Goal: Task Accomplishment & Management: Use online tool/utility

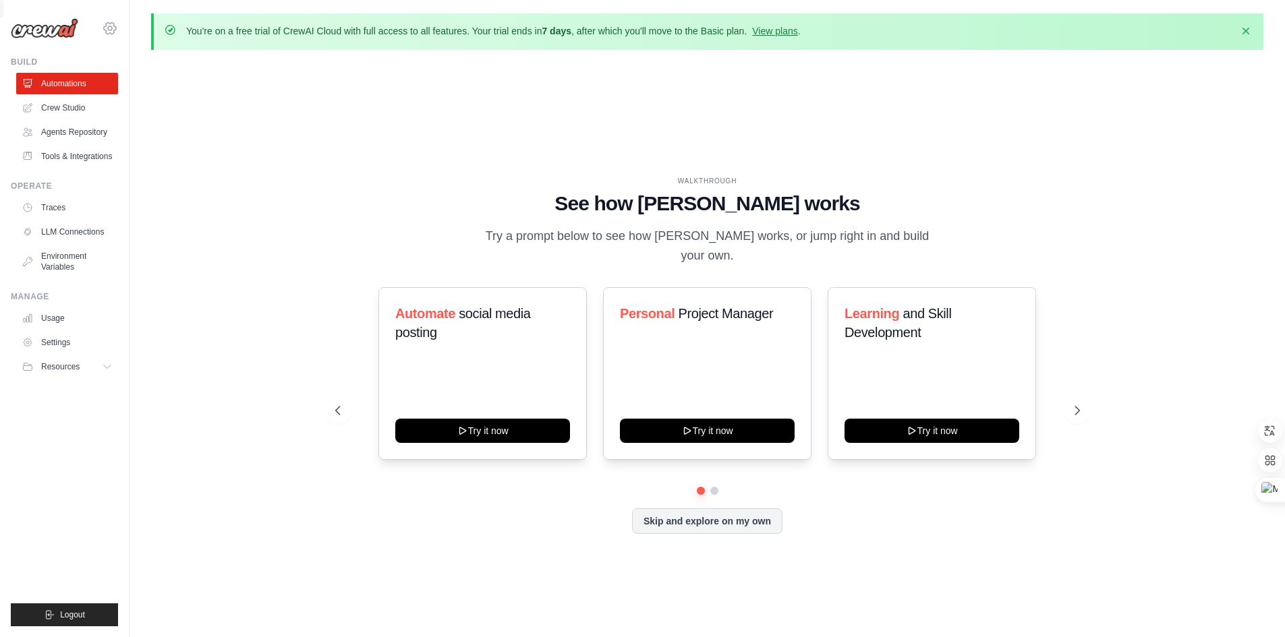
drag, startPoint x: 129, startPoint y: 25, endPoint x: 105, endPoint y: 29, distance: 23.9
click at [123, 27] on div "jhy727498@gmail.com Settings Build Automations" at bounding box center [64, 318] width 129 height 637
click at [105, 29] on icon at bounding box center [110, 28] width 16 height 16
click at [116, 82] on icon at bounding box center [120, 83] width 11 height 11
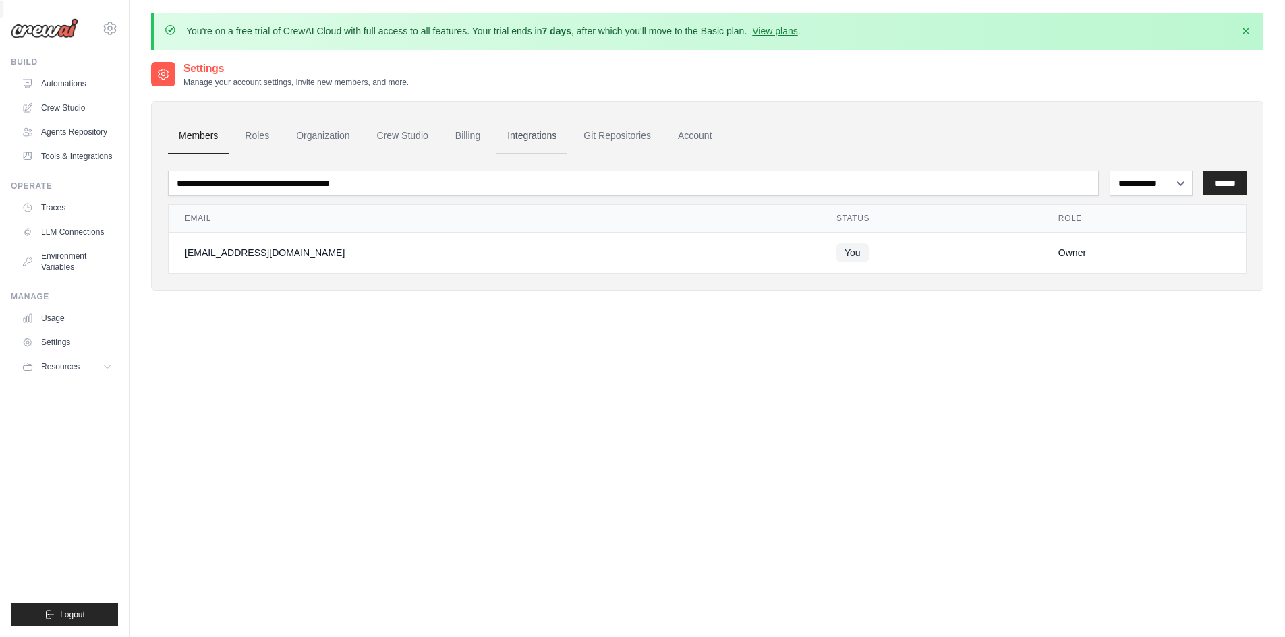
drag, startPoint x: 544, startPoint y: 137, endPoint x: 518, endPoint y: 136, distance: 25.6
click at [544, 137] on link "Integrations" at bounding box center [531, 136] width 71 height 36
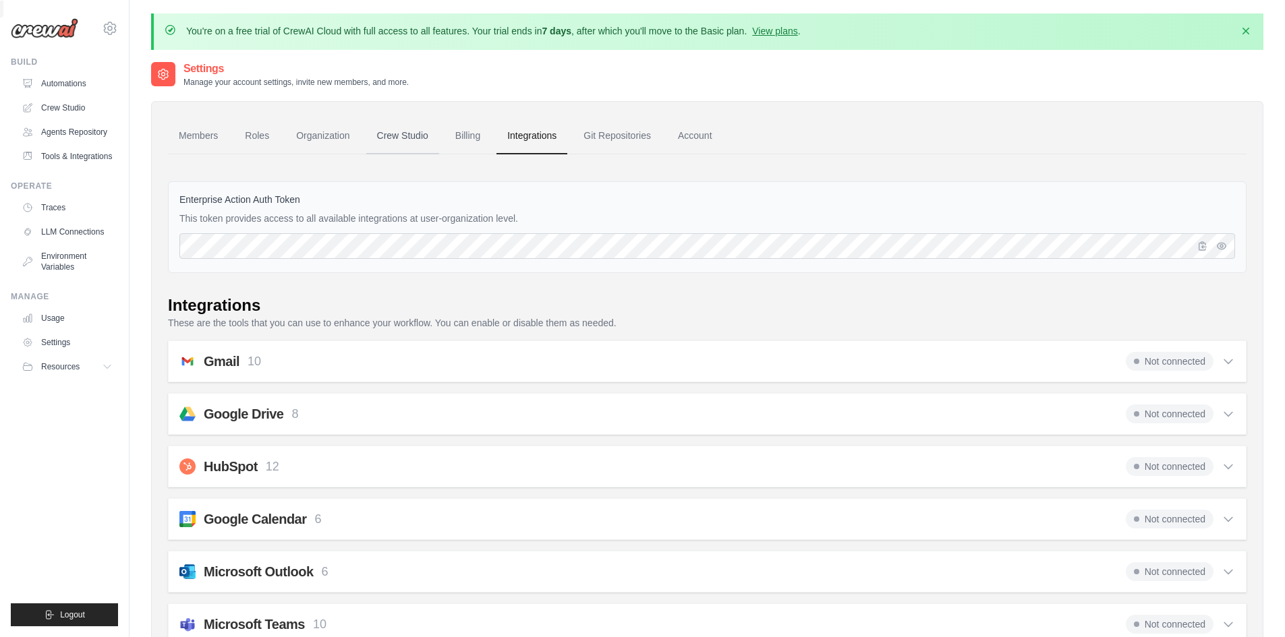
click at [379, 132] on link "Crew Studio" at bounding box center [402, 136] width 73 height 36
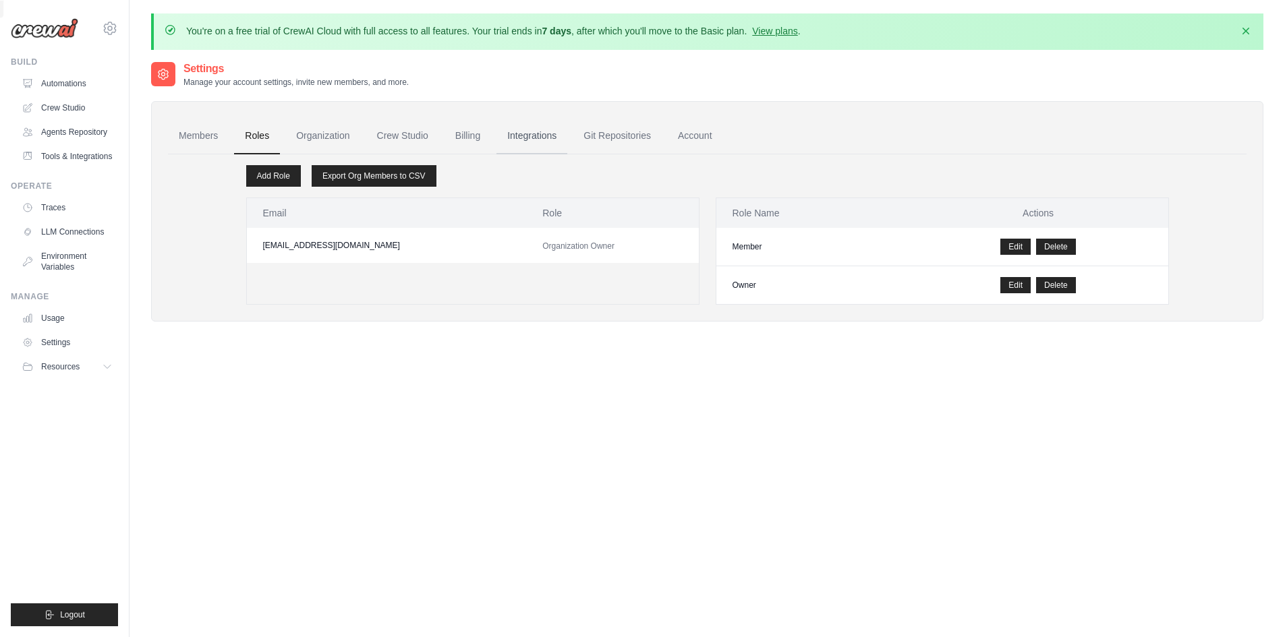
click at [554, 148] on link "Integrations" at bounding box center [531, 136] width 71 height 36
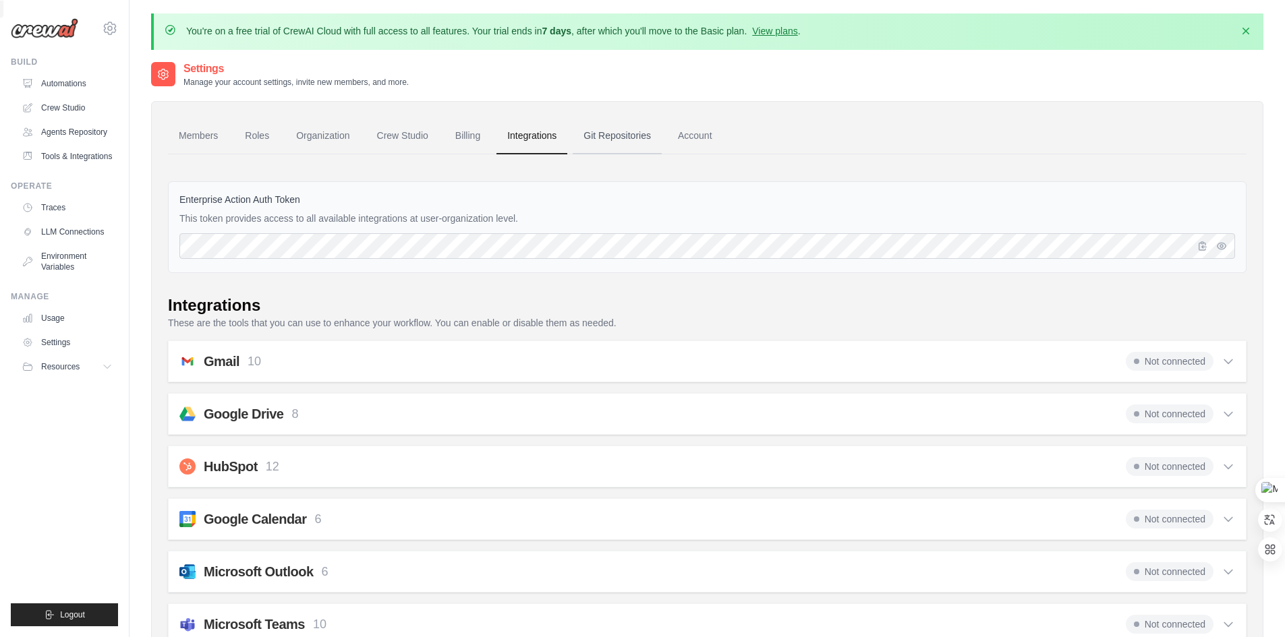
click at [662, 140] on link "Git Repositories" at bounding box center [617, 136] width 89 height 36
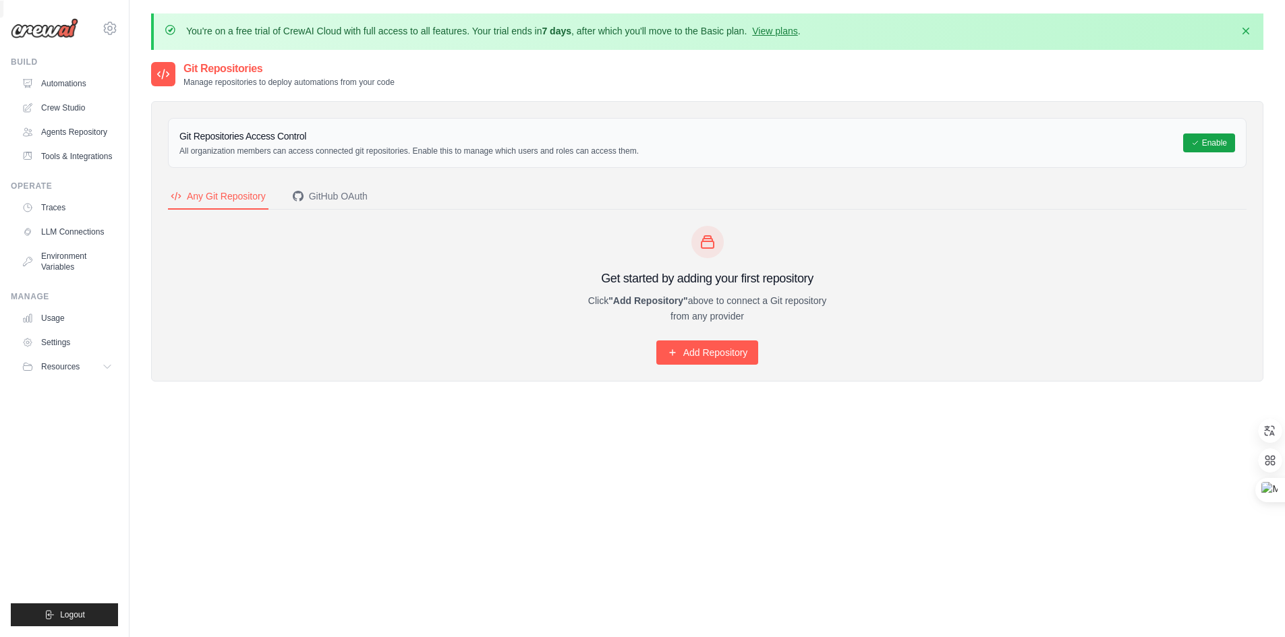
click at [39, 33] on img at bounding box center [44, 28] width 67 height 20
click at [54, 82] on link "Automations" at bounding box center [69, 84] width 102 height 22
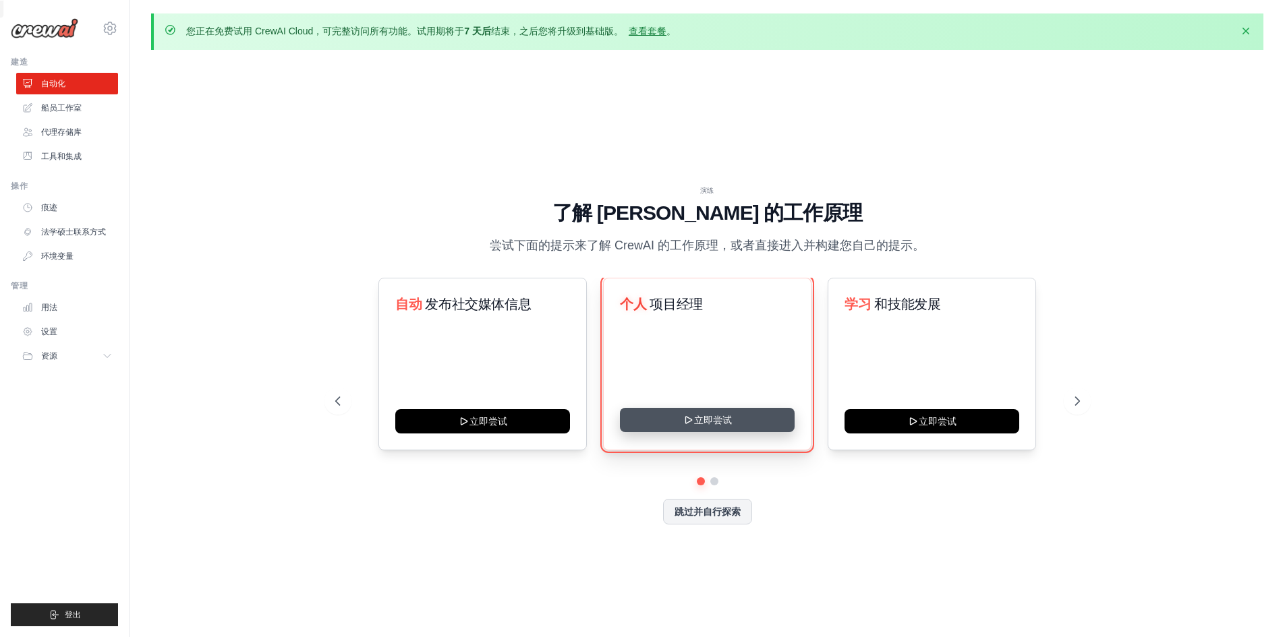
drag, startPoint x: 689, startPoint y: 415, endPoint x: 678, endPoint y: 417, distance: 11.1
click at [688, 415] on icon at bounding box center [687, 420] width 11 height 11
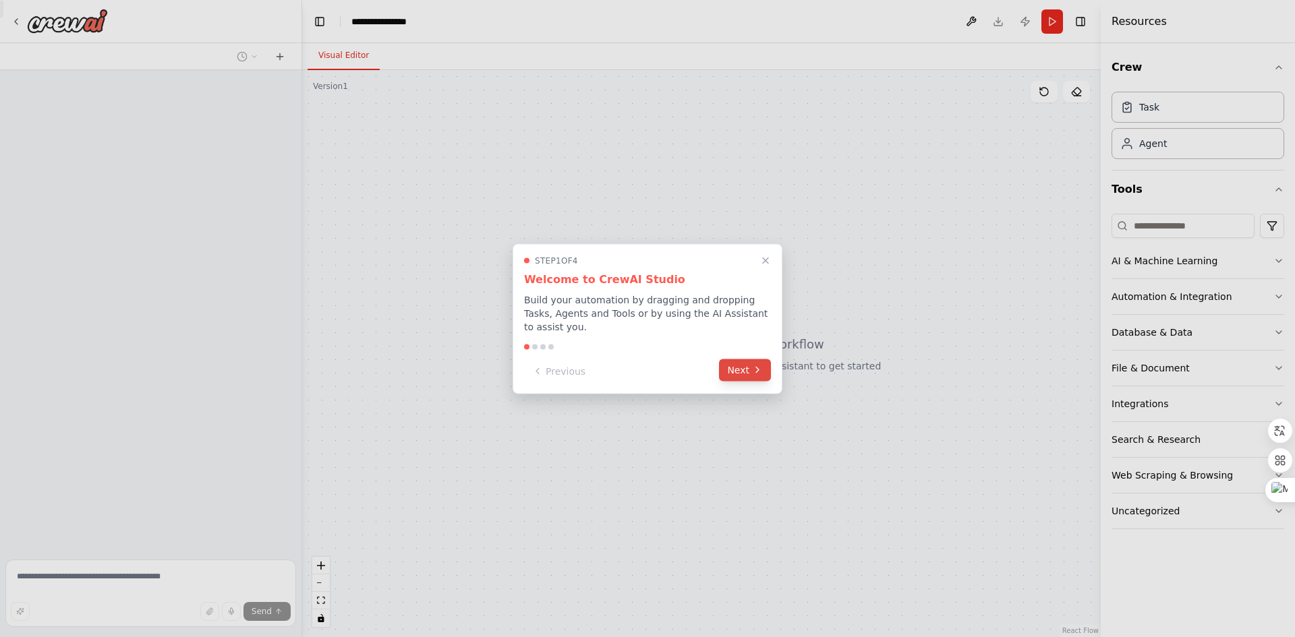
click at [731, 367] on button "Next" at bounding box center [745, 370] width 52 height 22
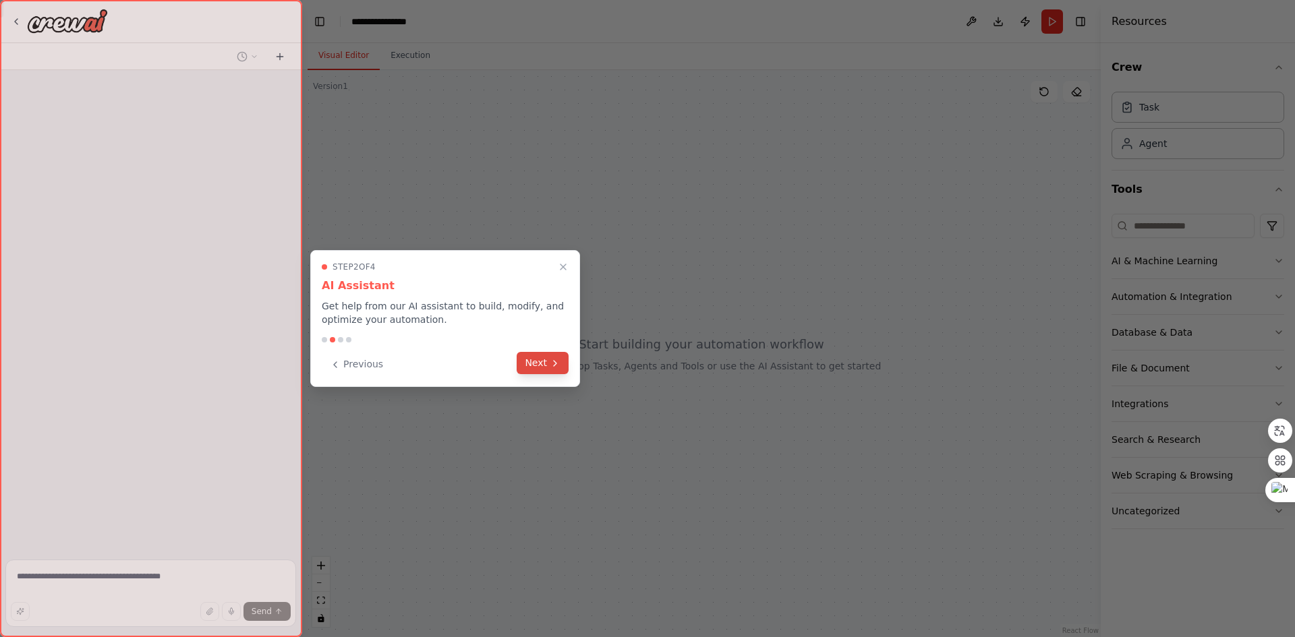
click at [552, 355] on button "Next" at bounding box center [543, 363] width 52 height 22
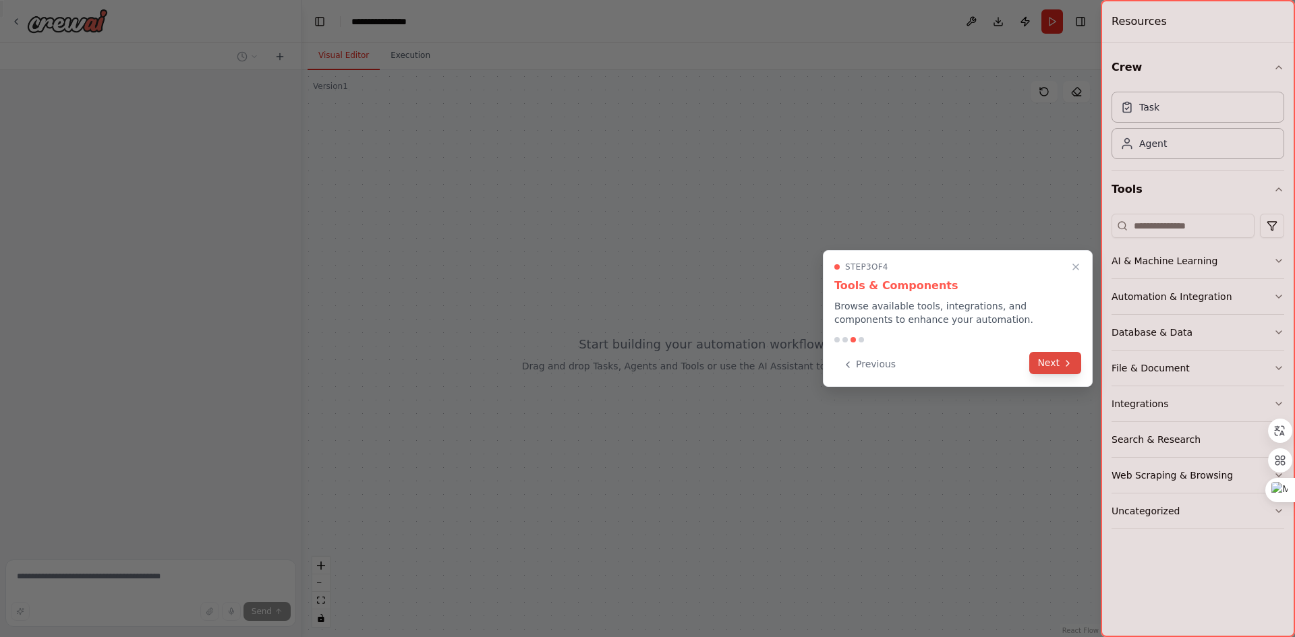
drag, startPoint x: 999, startPoint y: 367, endPoint x: 1069, endPoint y: 367, distance: 69.5
click at [1004, 367] on div "Previous Next" at bounding box center [957, 364] width 247 height 22
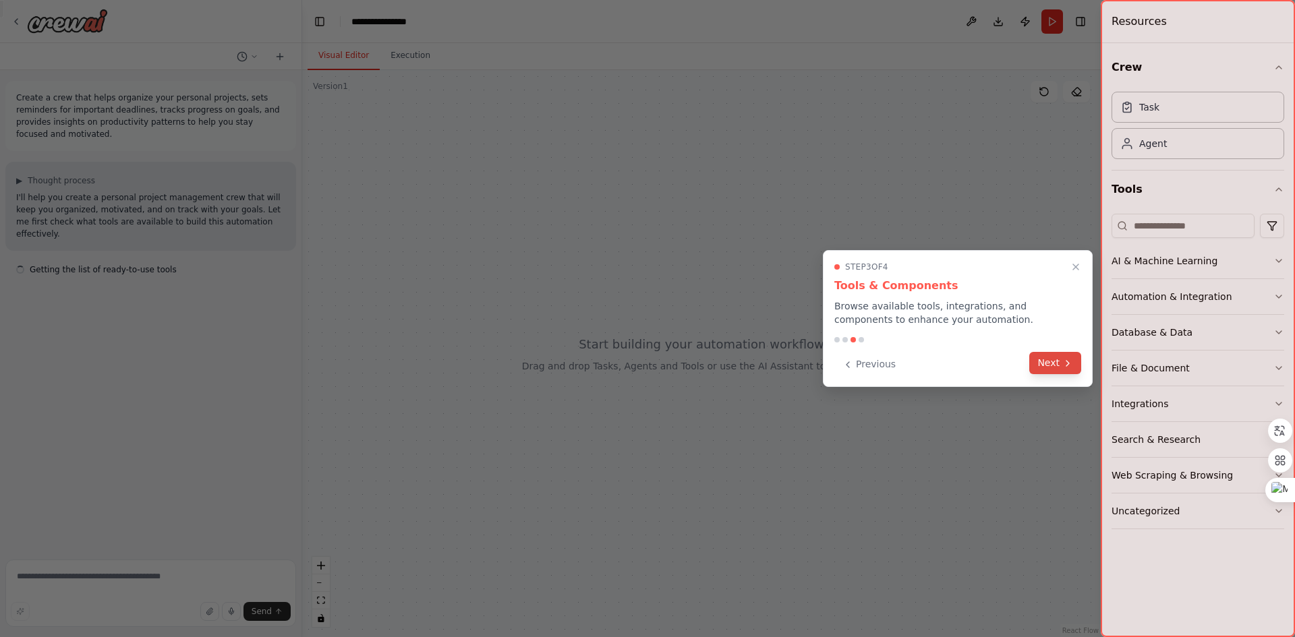
click at [1069, 367] on icon at bounding box center [1067, 363] width 11 height 11
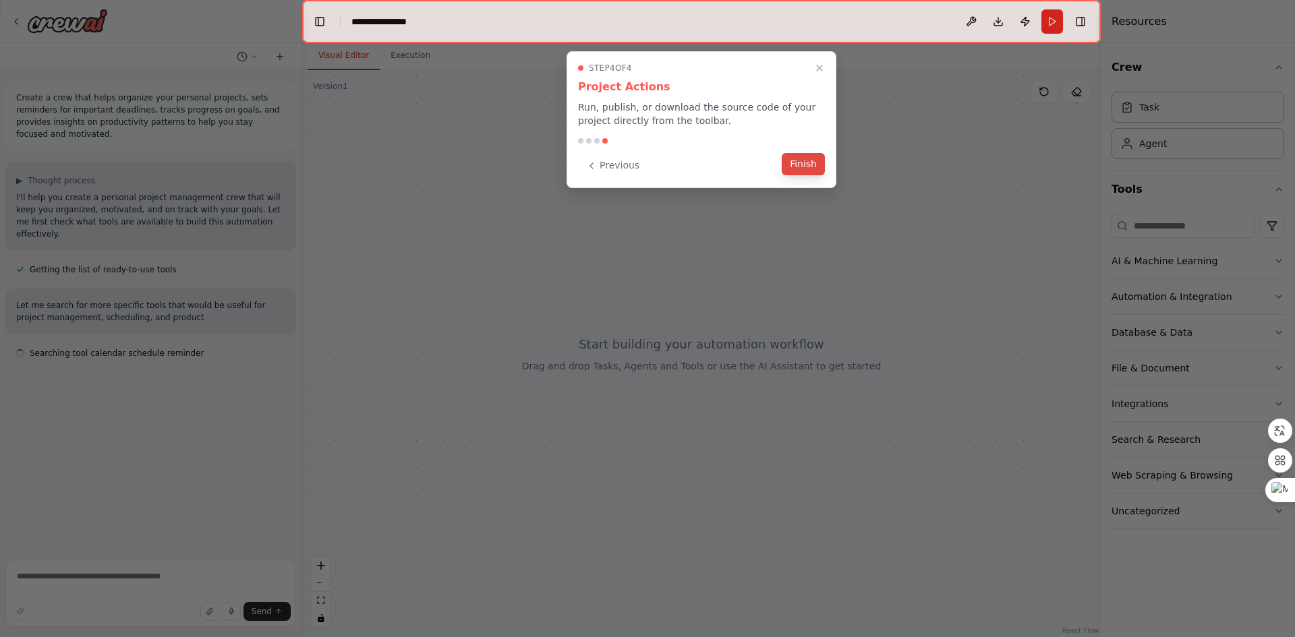
click at [814, 162] on button "Finish" at bounding box center [803, 164] width 43 height 22
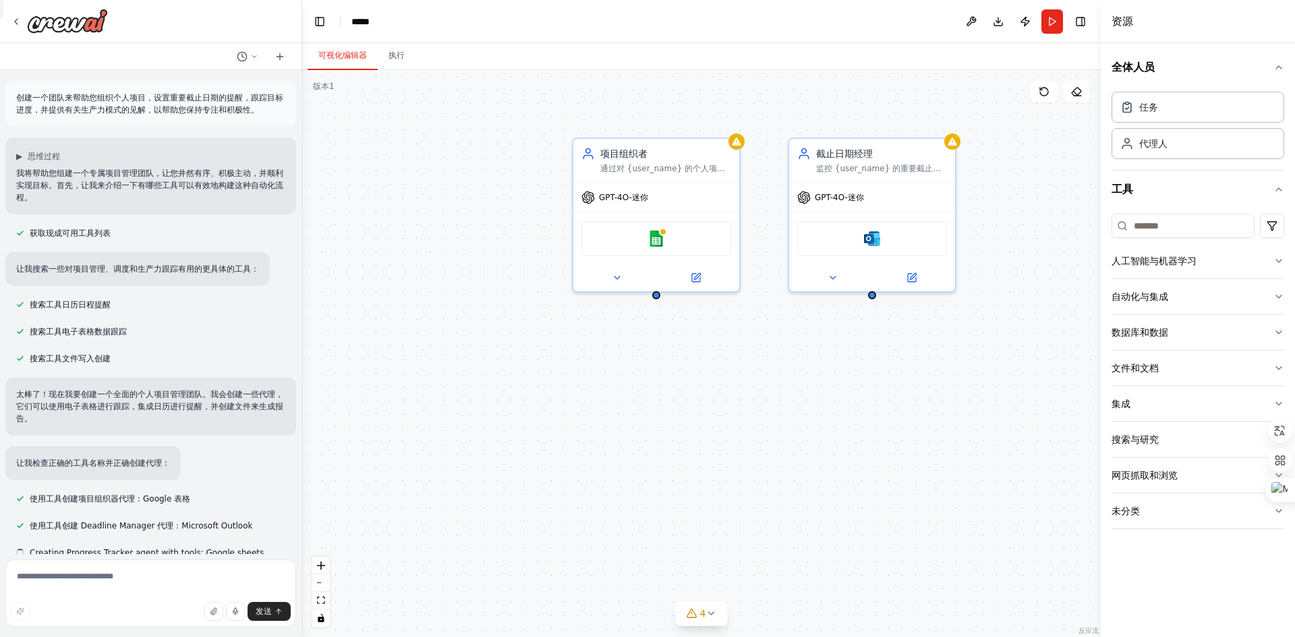
drag, startPoint x: 760, startPoint y: 368, endPoint x: 611, endPoint y: 366, distance: 149.1
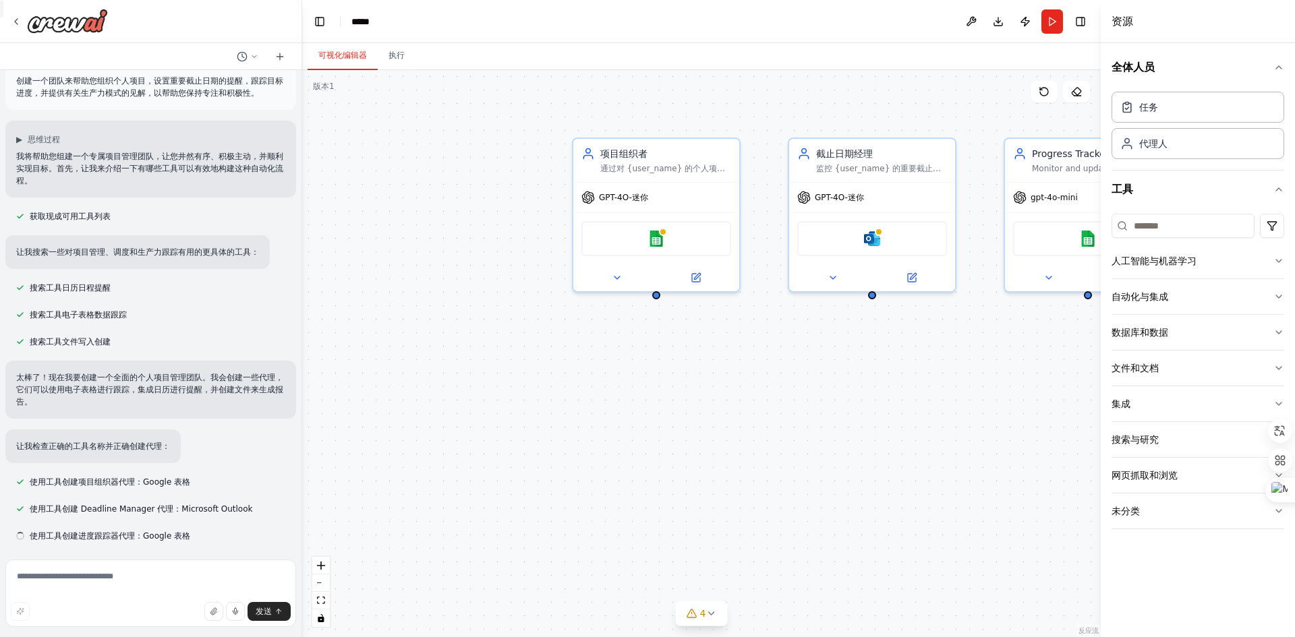
drag, startPoint x: 611, startPoint y: 366, endPoint x: 627, endPoint y: 407, distance: 44.2
click at [627, 407] on div "项目组织者 通过对 {user_name} 的个人项目进行分类、设置优先级、将复杂任务分解为可管理的步骤以及创建清晰的项目文档和时间表来构建和组织它。 GPT…" at bounding box center [701, 353] width 798 height 567
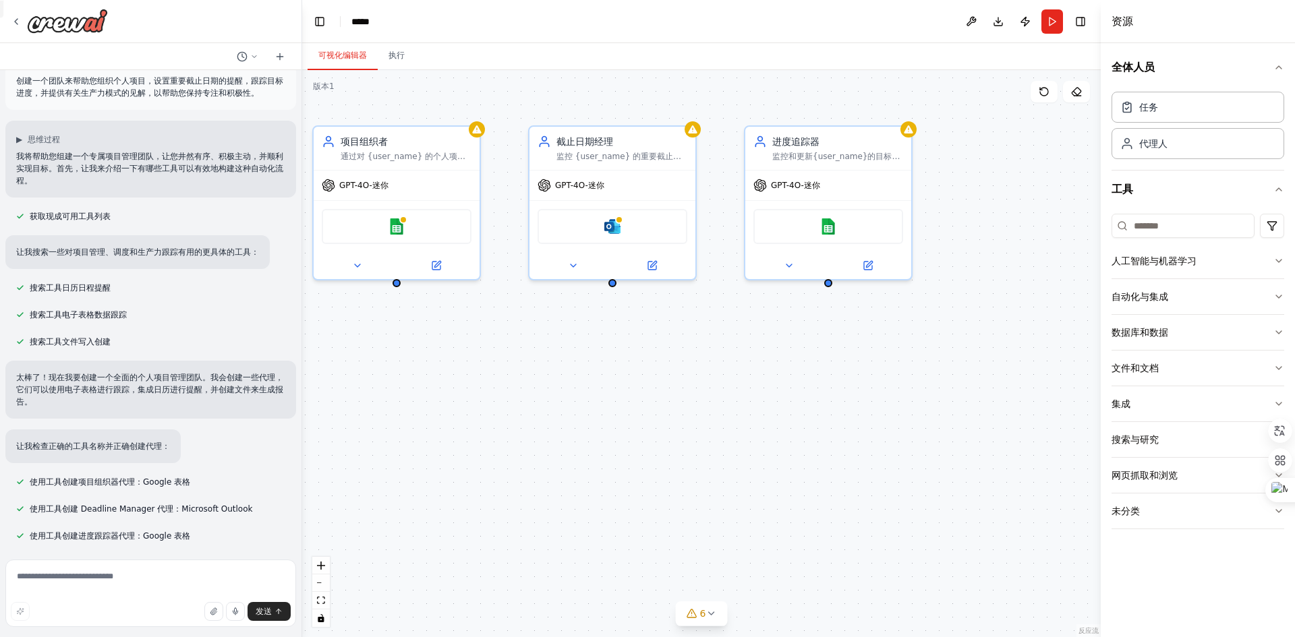
drag, startPoint x: 831, startPoint y: 443, endPoint x: 544, endPoint y: 436, distance: 286.7
click at [635, 426] on div "项目组织者 通过对 {user_name} 的个人项目进行分类、设置优先级、将复杂任务分解为可管理的步骤以及创建清晰的项目文档和时间表来构建和组织它。 GPT…" at bounding box center [701, 353] width 798 height 567
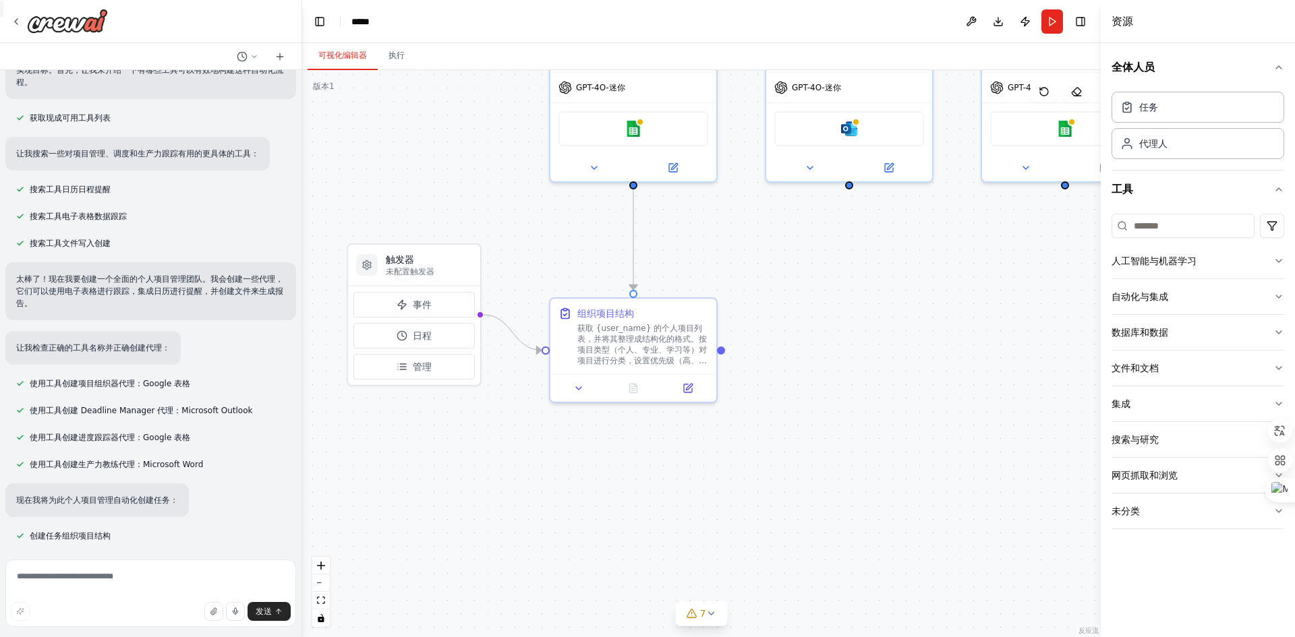
scroll to position [142, 0]
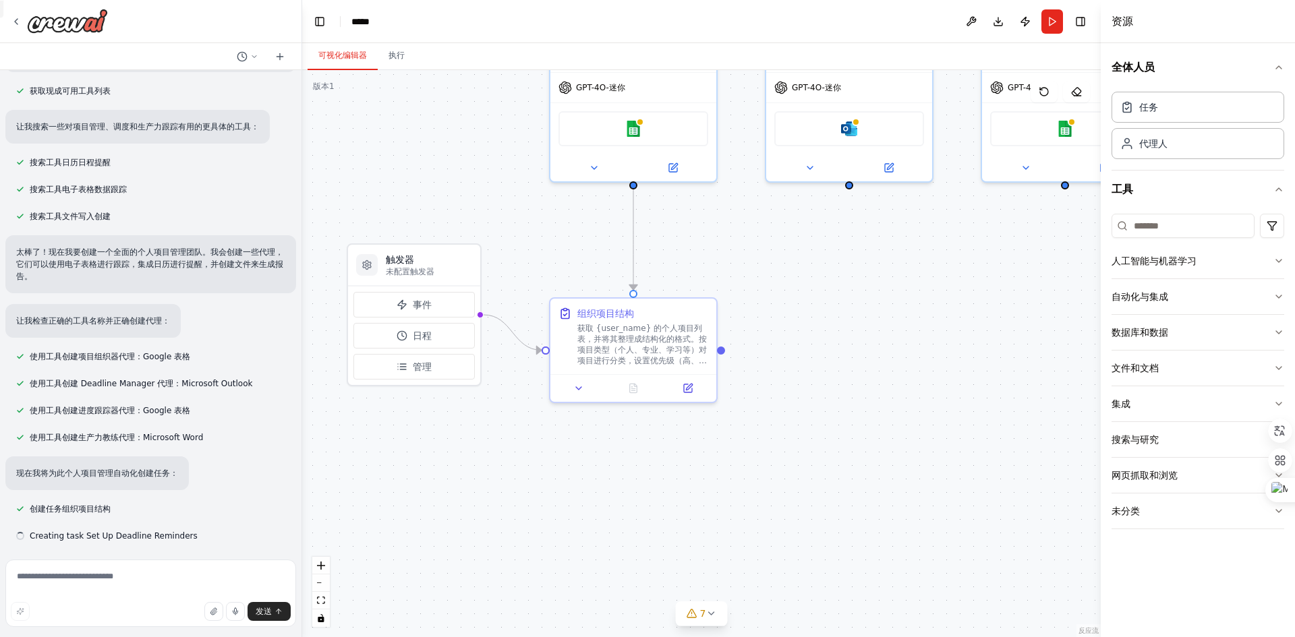
drag, startPoint x: 720, startPoint y: 443, endPoint x: 901, endPoint y: 351, distance: 203.0
click at [901, 351] on div ".deletable-edge-delete-btn { width: 20px; height: 20px; border: 0px solid #ffff…" at bounding box center [701, 353] width 798 height 567
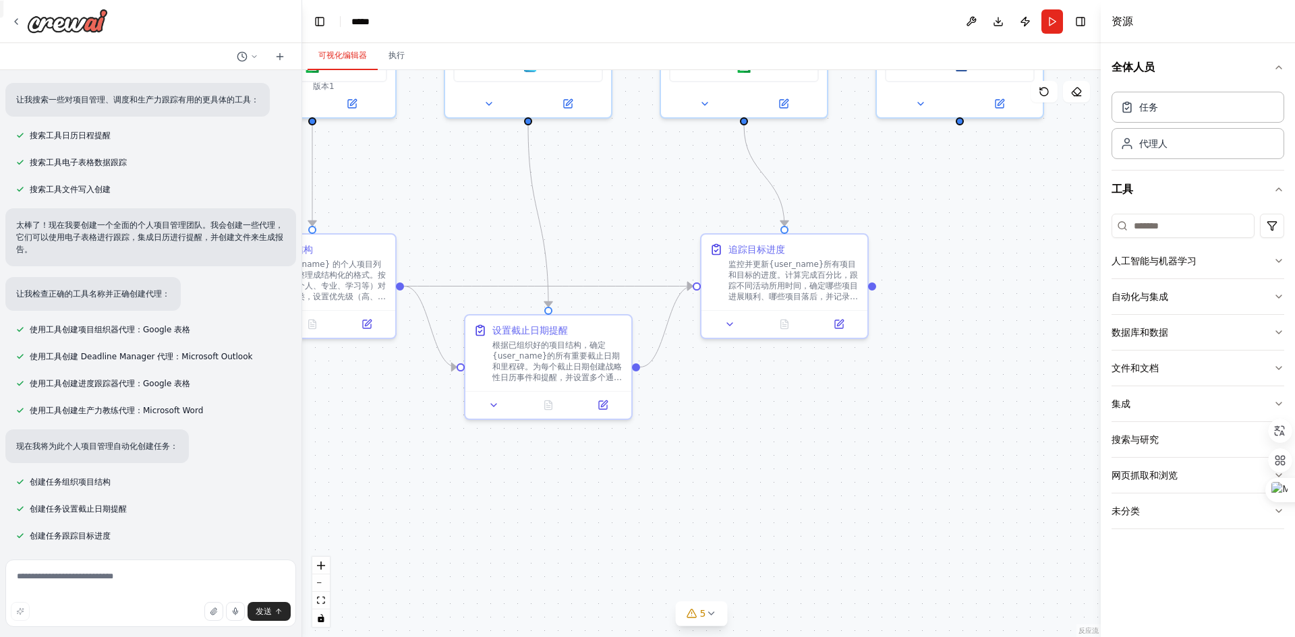
drag, startPoint x: 747, startPoint y: 508, endPoint x: 426, endPoint y: 444, distance: 327.3
click at [426, 444] on div ".deletable-edge-delete-btn { width: 20px; height: 20px; border: 0px solid #ffff…" at bounding box center [701, 353] width 798 height 567
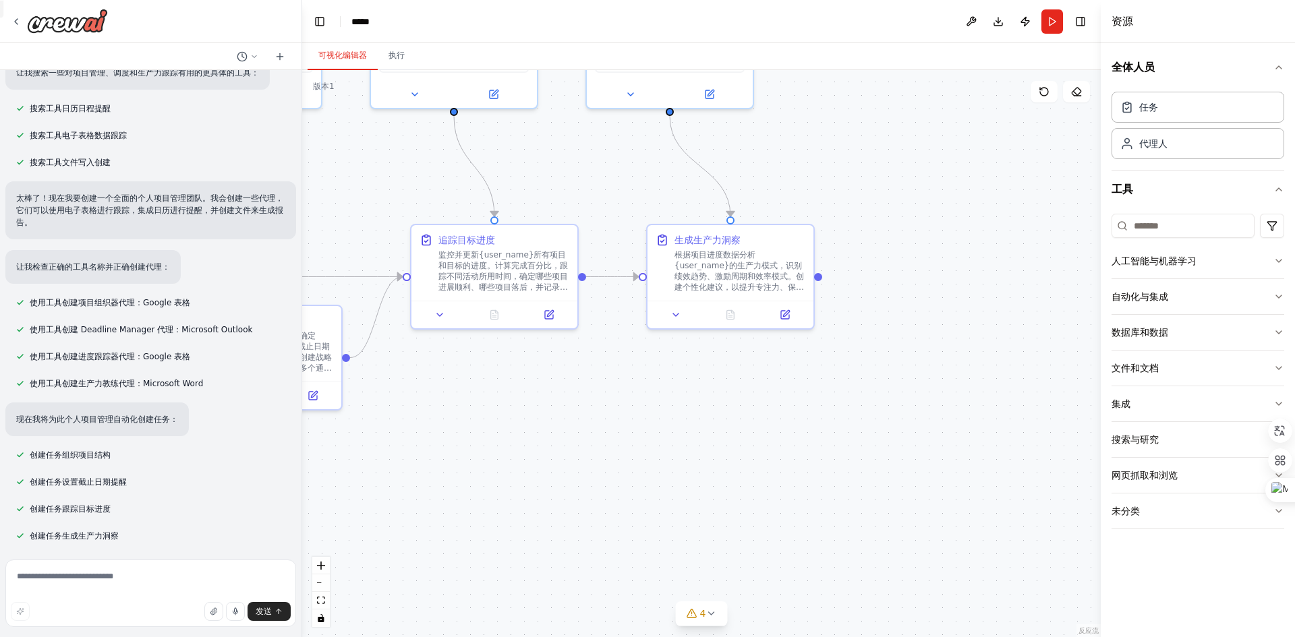
drag, startPoint x: 839, startPoint y: 463, endPoint x: 573, endPoint y: 448, distance: 266.8
click at [573, 448] on div ".deletable-edge-delete-btn { width: 20px; height: 20px; border: 0px solid #ffff…" at bounding box center [701, 353] width 798 height 567
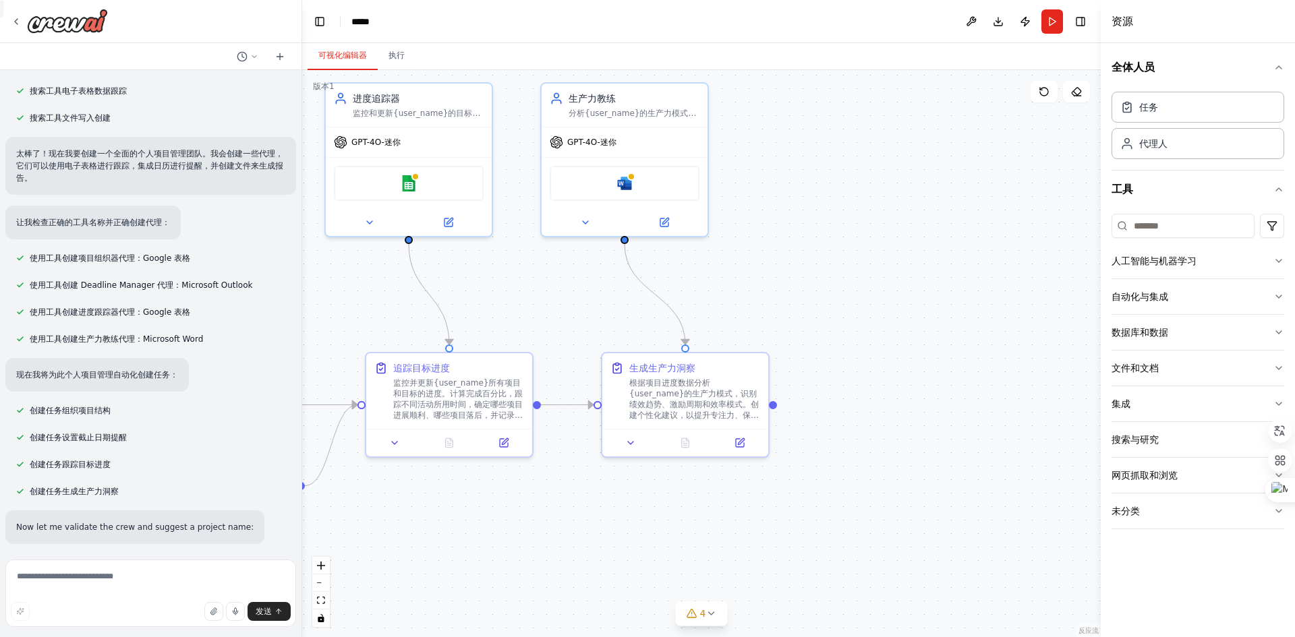
scroll to position [268, 0]
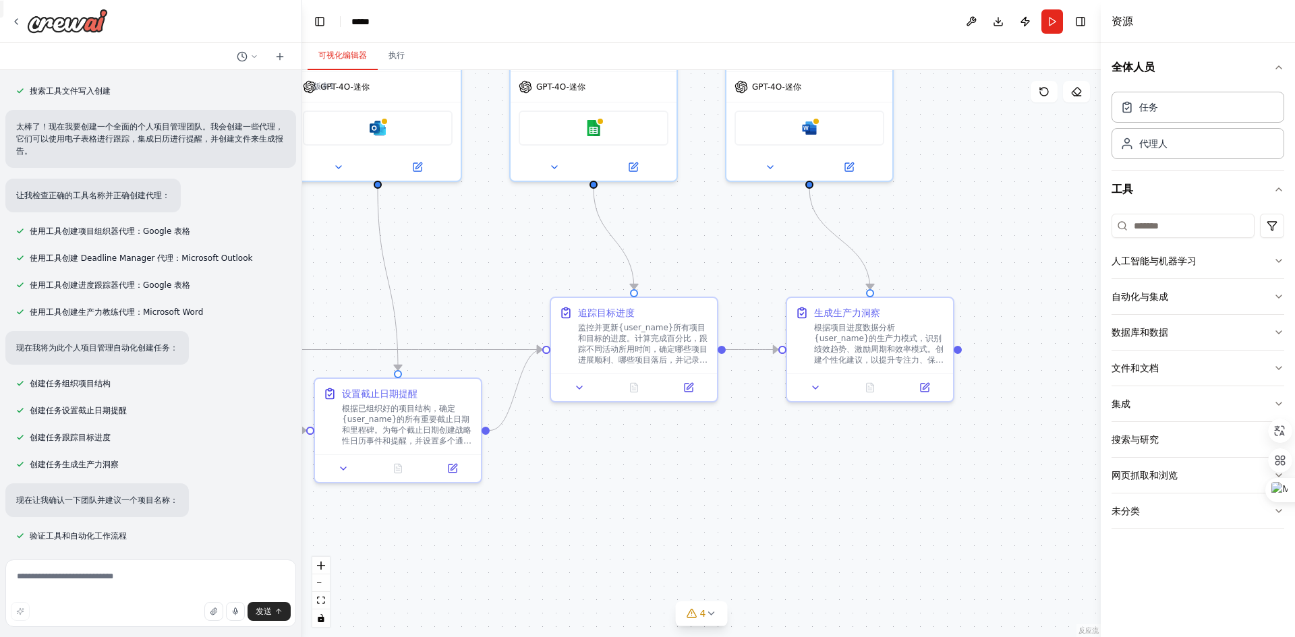
drag, startPoint x: 682, startPoint y: 415, endPoint x: 821, endPoint y: 486, distance: 156.2
click at [821, 486] on div ".deletable-edge-delete-btn { width: 20px; height: 20px; border: 0px solid #ffff…" at bounding box center [701, 353] width 798 height 567
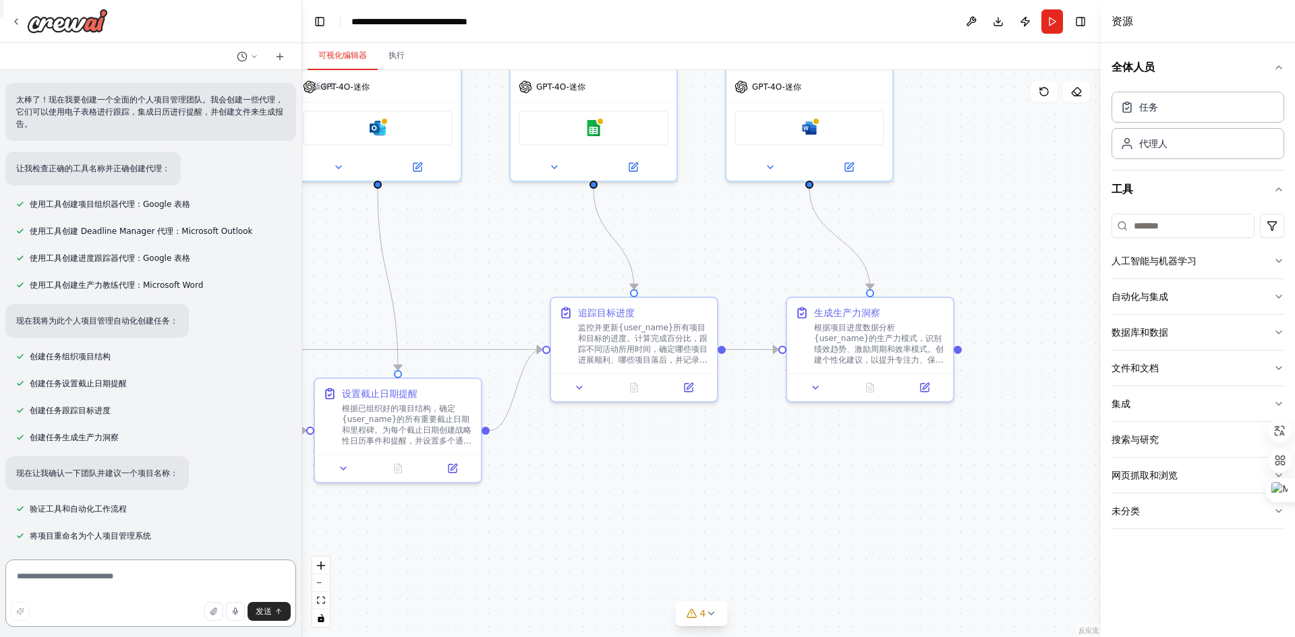
click at [94, 576] on textarea at bounding box center [150, 593] width 291 height 67
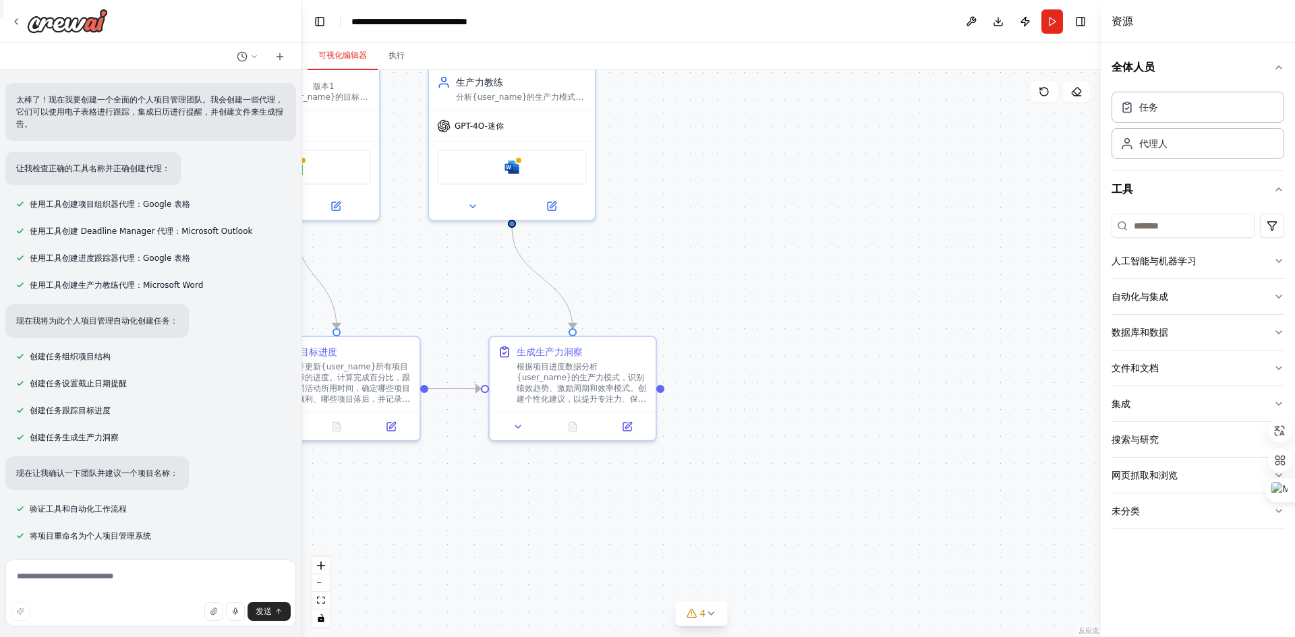
click at [464, 550] on div "创建一个团队来帮助您组织个人项目，设置重要截止日期的提醒，跟踪目标进度，并提供有关生产力模式的见解，以帮助您保持专注和积极性。 ▶ 思维过程 我将帮助您组建一…" at bounding box center [647, 318] width 1295 height 637
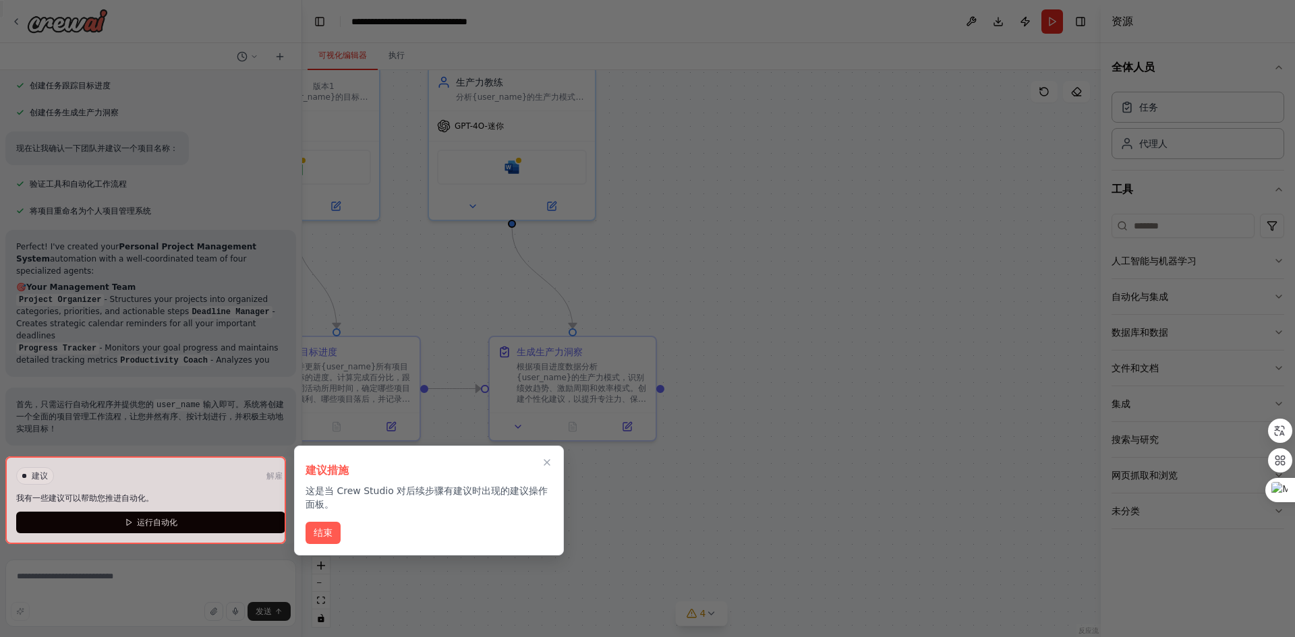
scroll to position [632, 0]
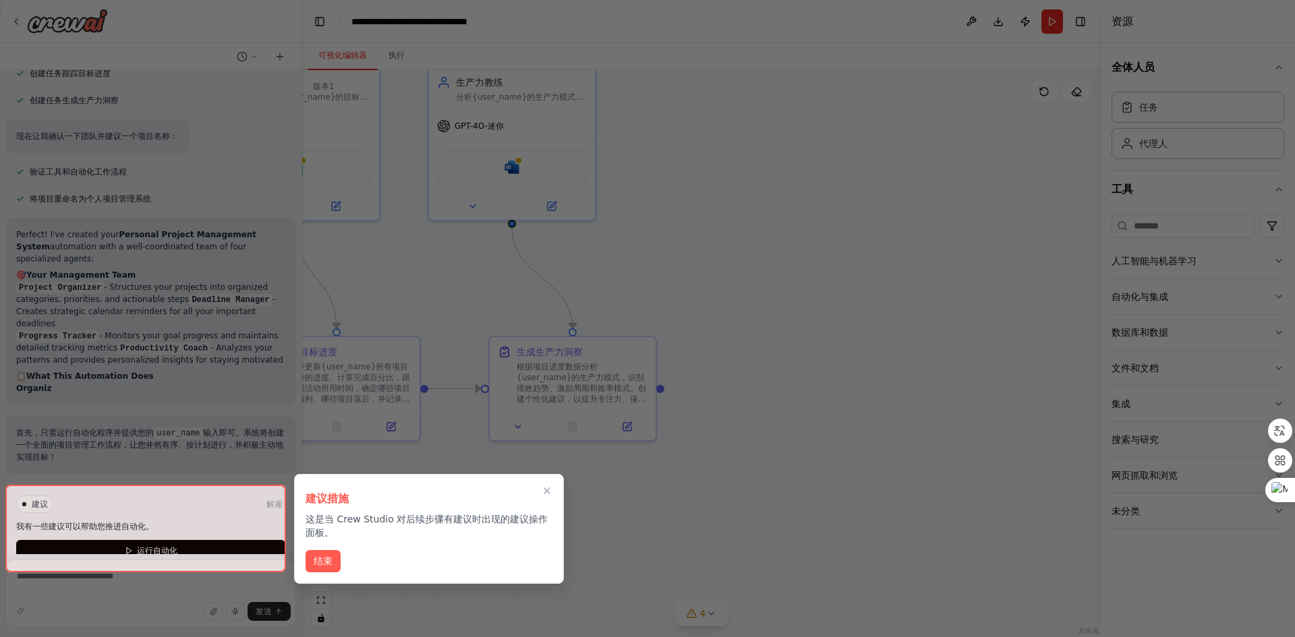
click at [546, 475] on div "建议措施 这是当 Crew Studio 对后续步骤有建议时出现的建议操作面板。 结束" at bounding box center [429, 529] width 270 height 110
click at [552, 492] on div "建议措施 这是当 Crew Studio 对后续步骤有建议时出现的建议操作面板。 结束" at bounding box center [429, 529] width 270 height 110
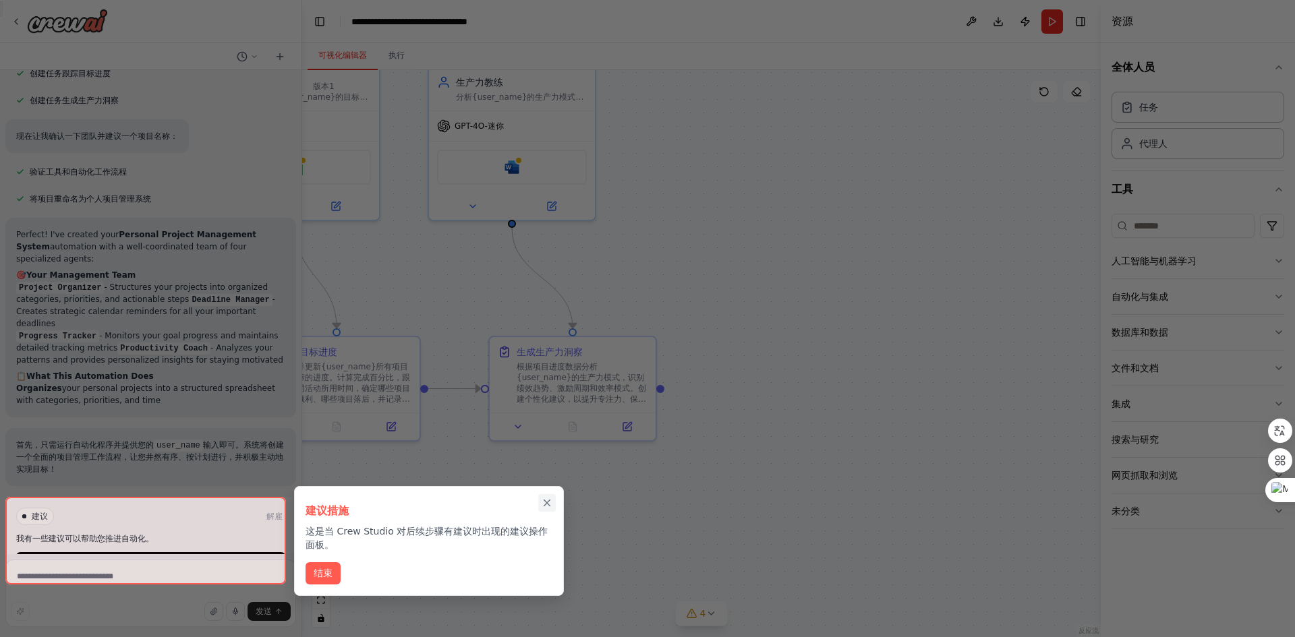
click at [546, 504] on div "建议措施 这是当 Crew Studio 对后续步骤有建议时出现的建议操作面板。 结束" at bounding box center [429, 541] width 270 height 110
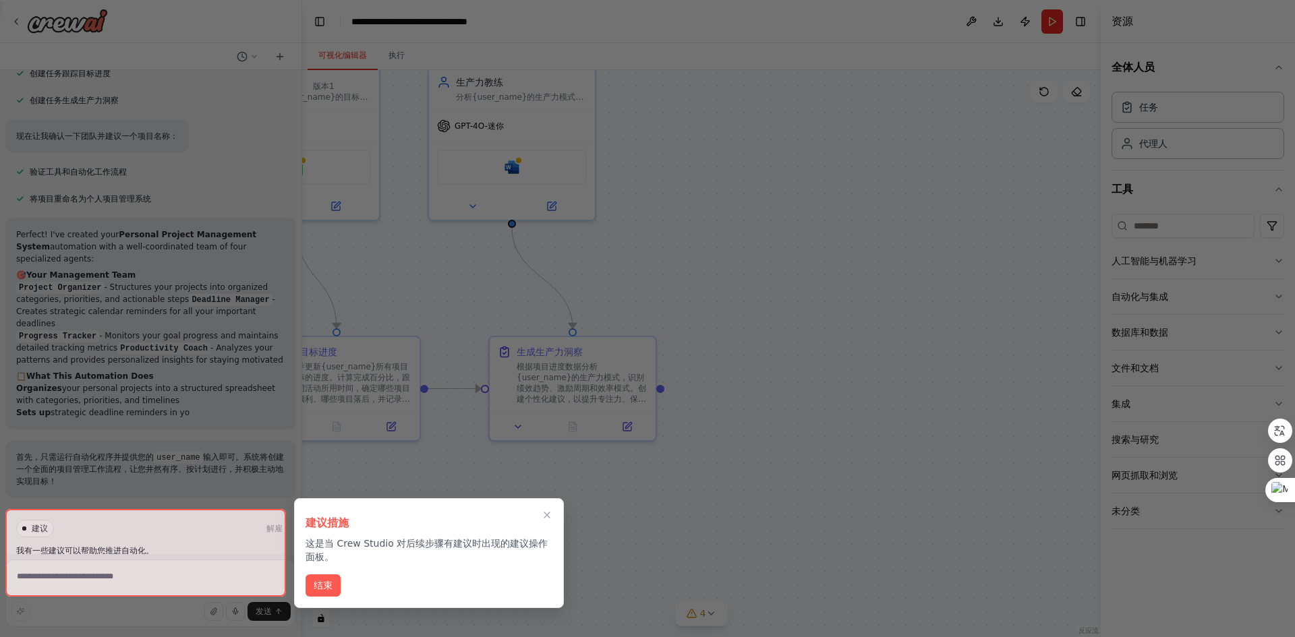
scroll to position [717, 0]
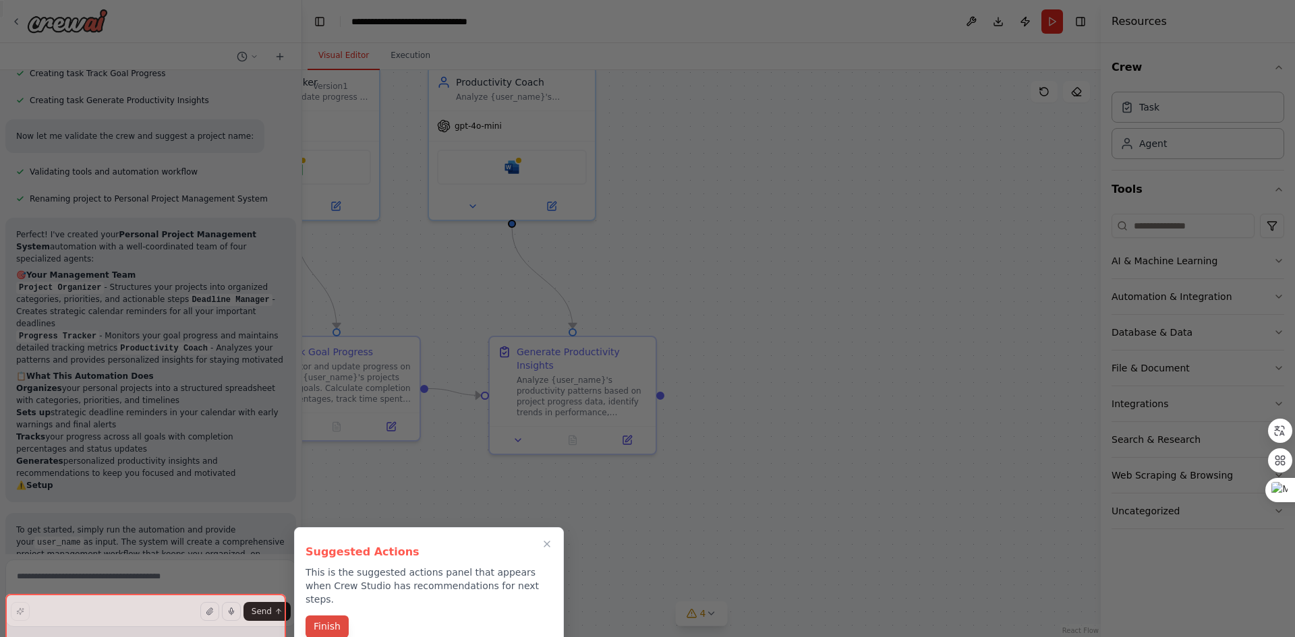
click at [334, 620] on button "Finish" at bounding box center [326, 627] width 43 height 22
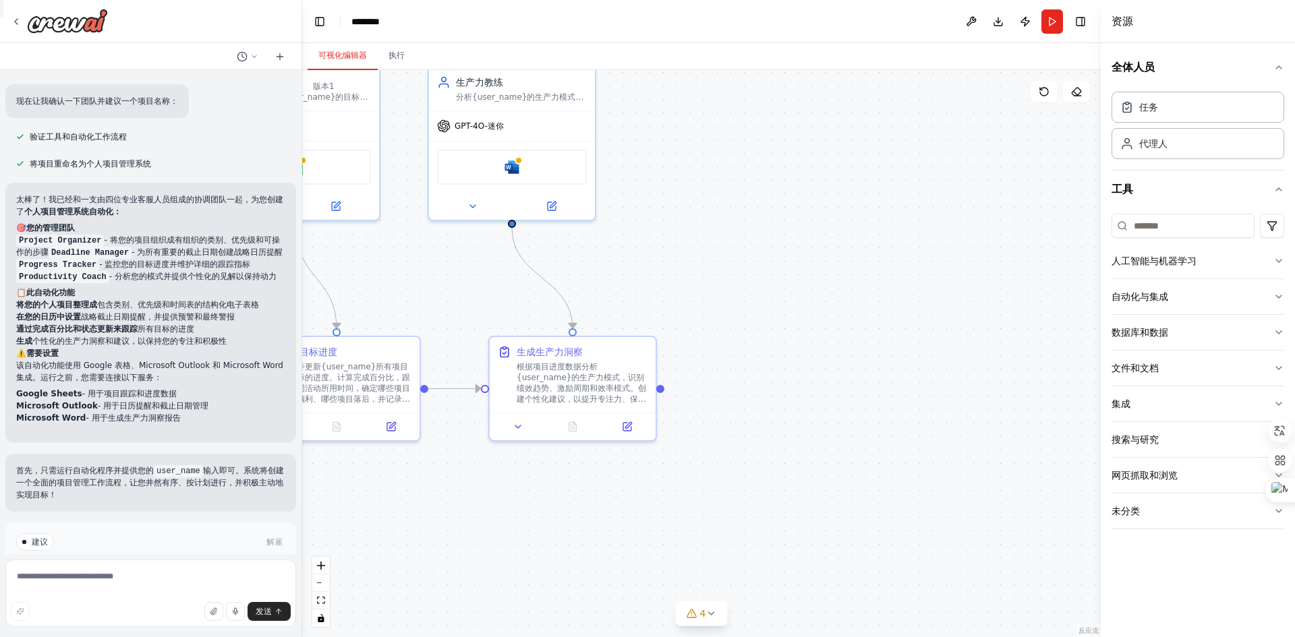
scroll to position [745, 0]
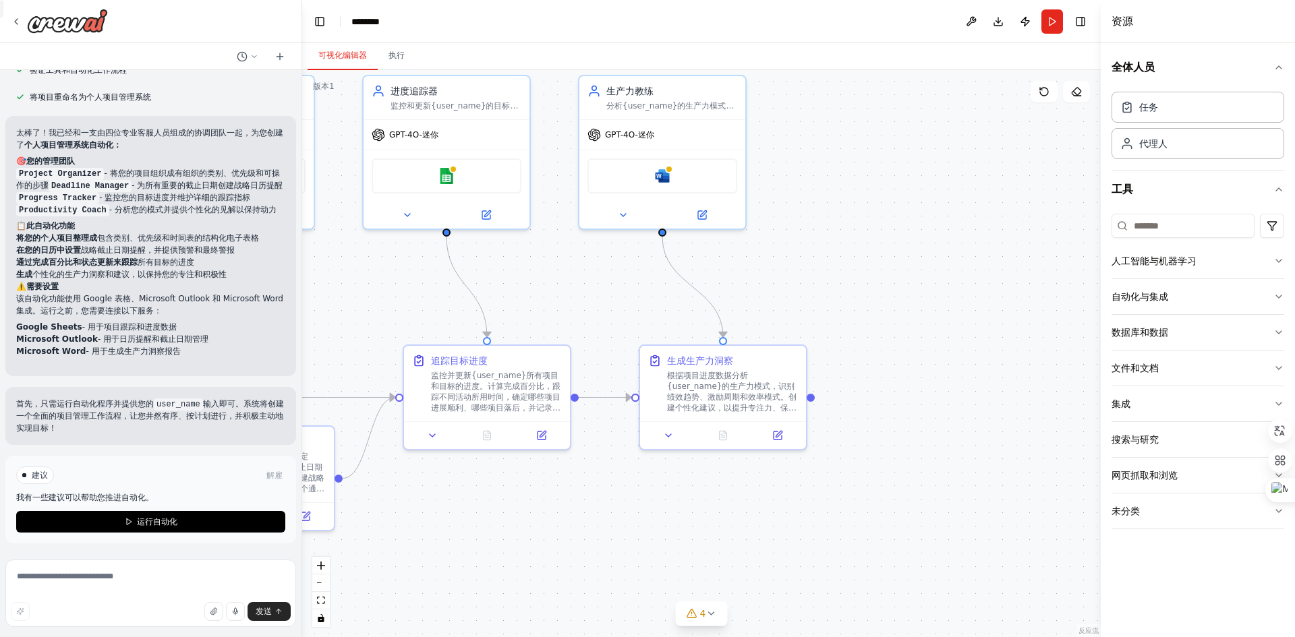
drag, startPoint x: 492, startPoint y: 517, endPoint x: 664, endPoint y: 521, distance: 172.0
click at [664, 521] on div ".deletable-edge-delete-btn { width: 20px; height: 20px; border: 0px solid #ffff…" at bounding box center [701, 353] width 798 height 567
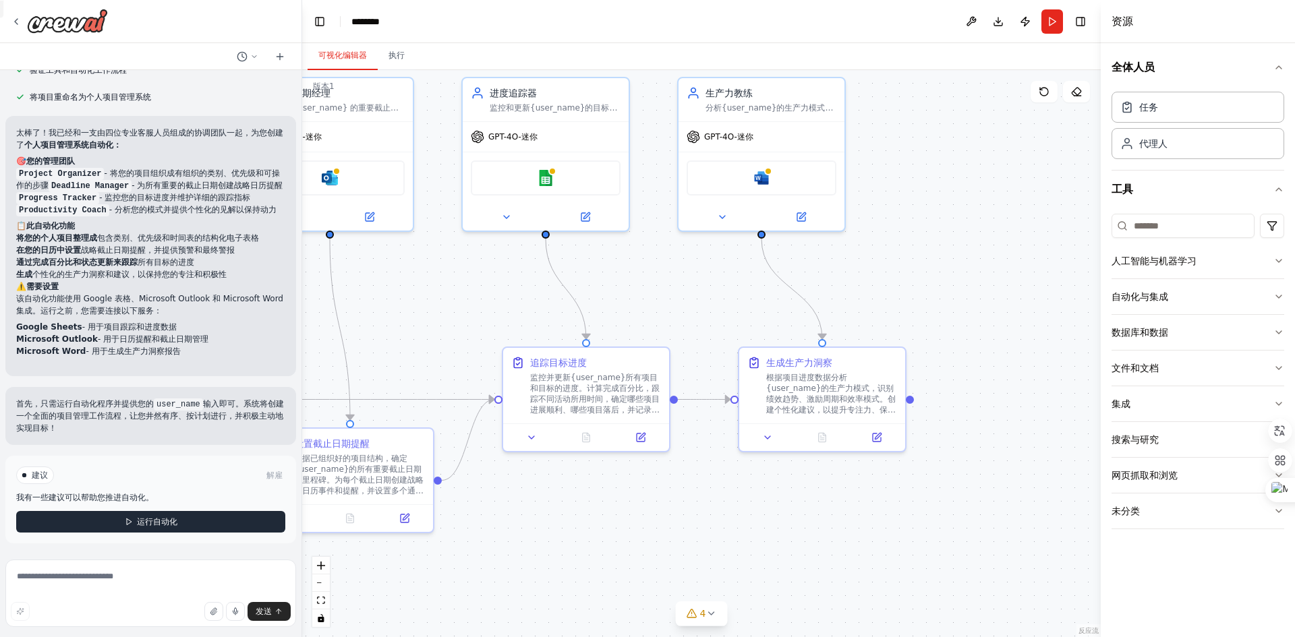
click at [189, 520] on button "运行自动化" at bounding box center [150, 522] width 269 height 22
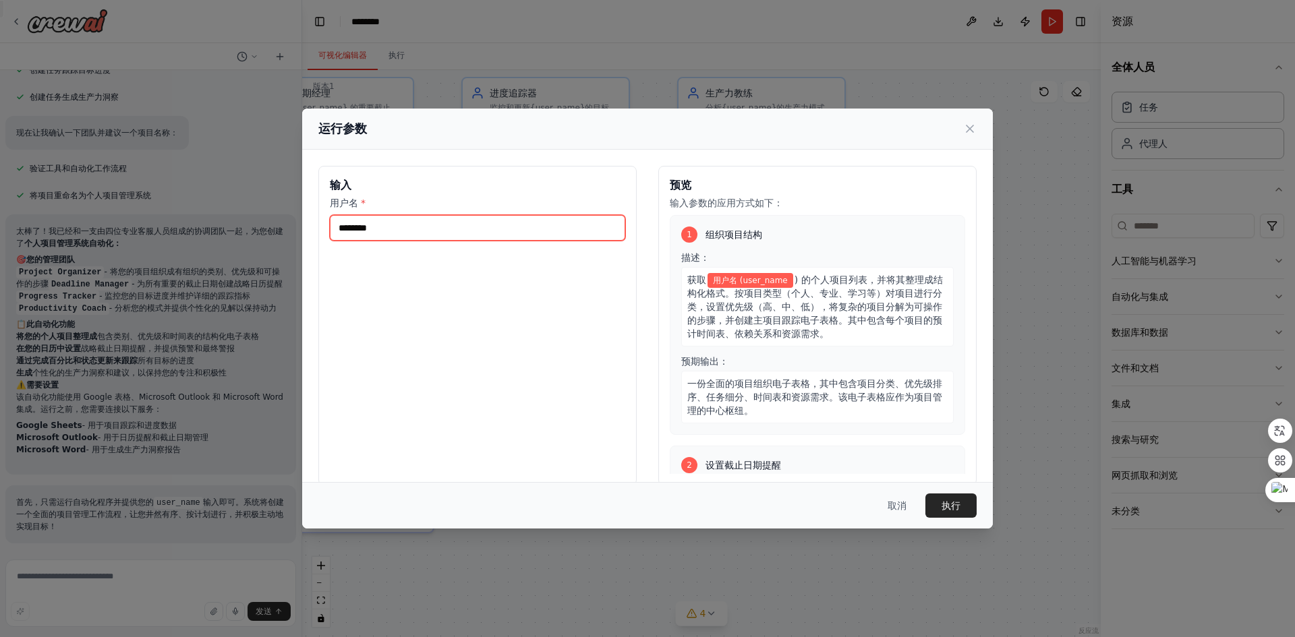
click at [370, 233] on input "用户名 *" at bounding box center [477, 228] width 295 height 26
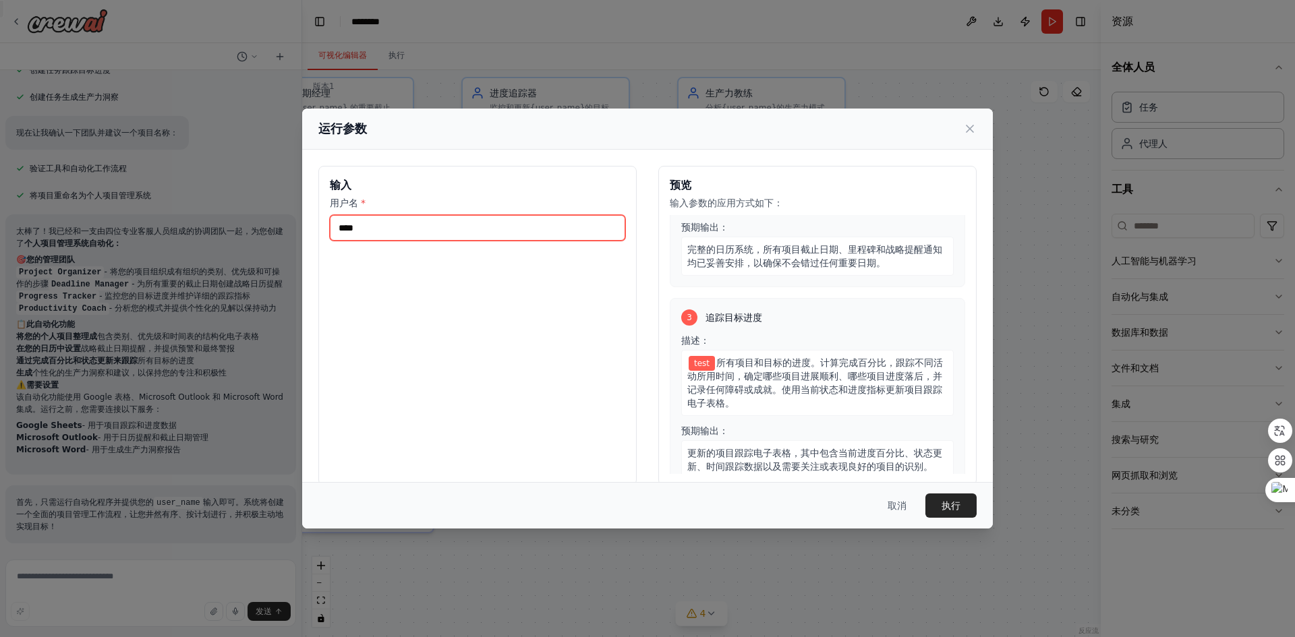
scroll to position [472, 0]
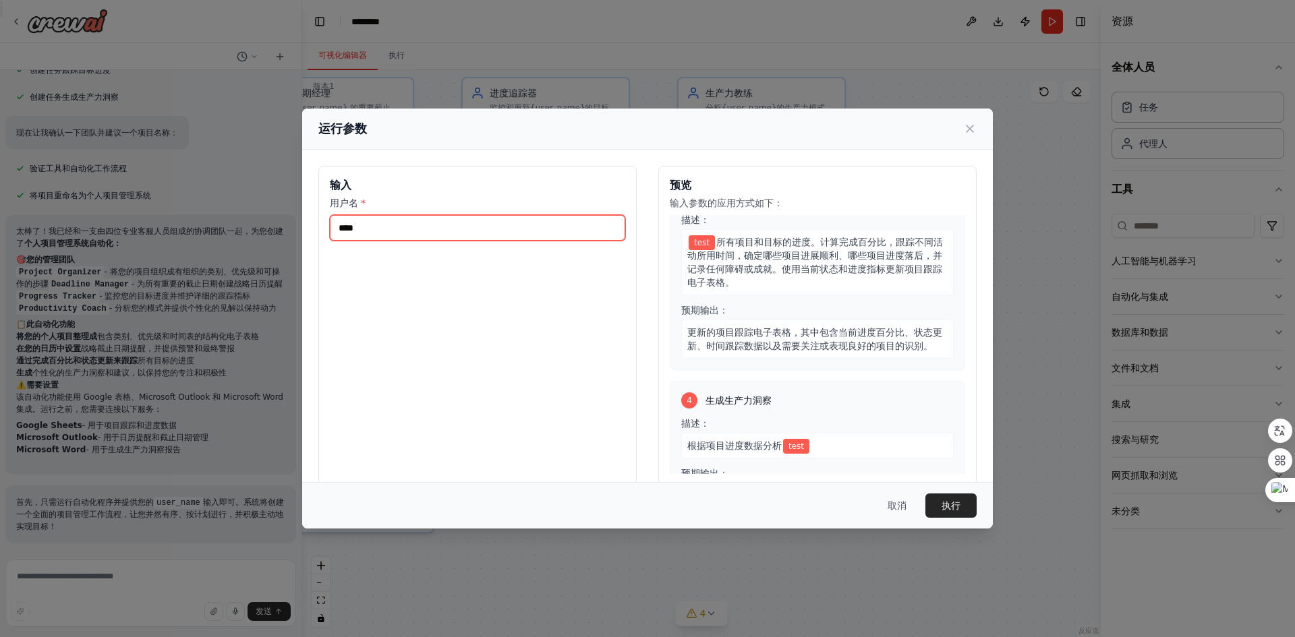
drag, startPoint x: 385, startPoint y: 239, endPoint x: 308, endPoint y: 234, distance: 77.1
click at [308, 234] on div "输入 用户名 * **** 预览 输入参数的应用方式如下： 1 组织项目结构 描述： 获取 test ) 的个人项目列表，并将其整理成结构化格式。按项目类型（…" at bounding box center [647, 326] width 691 height 352
type input "*"
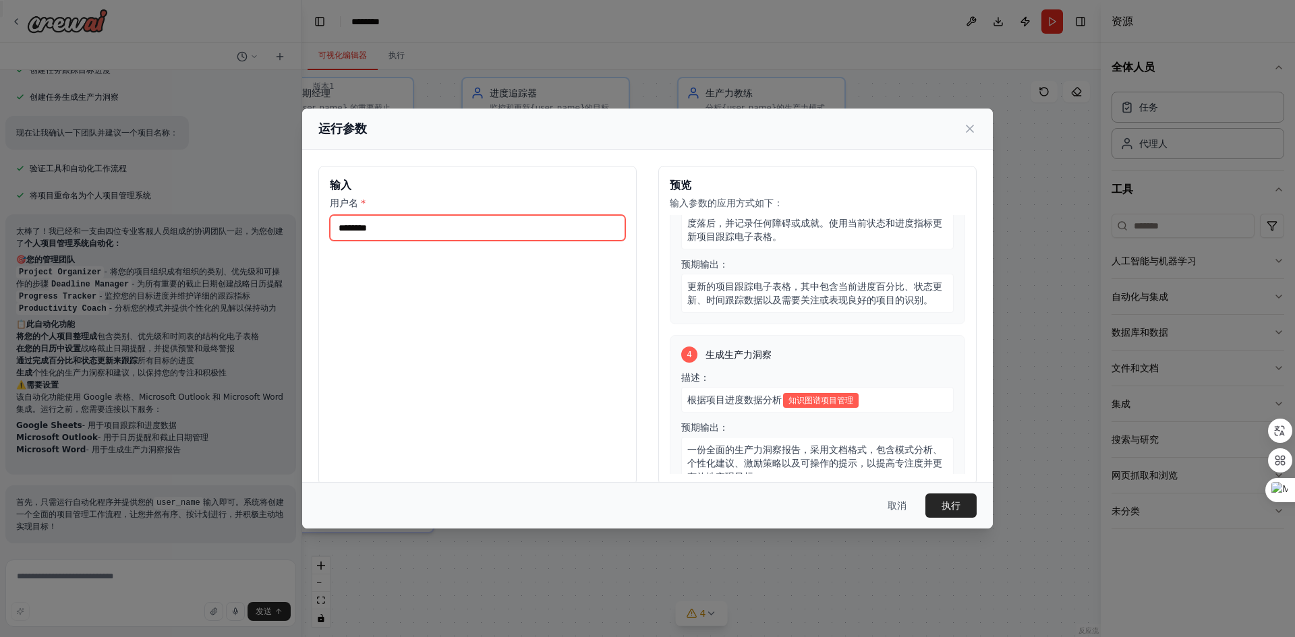
scroll to position [558, 0]
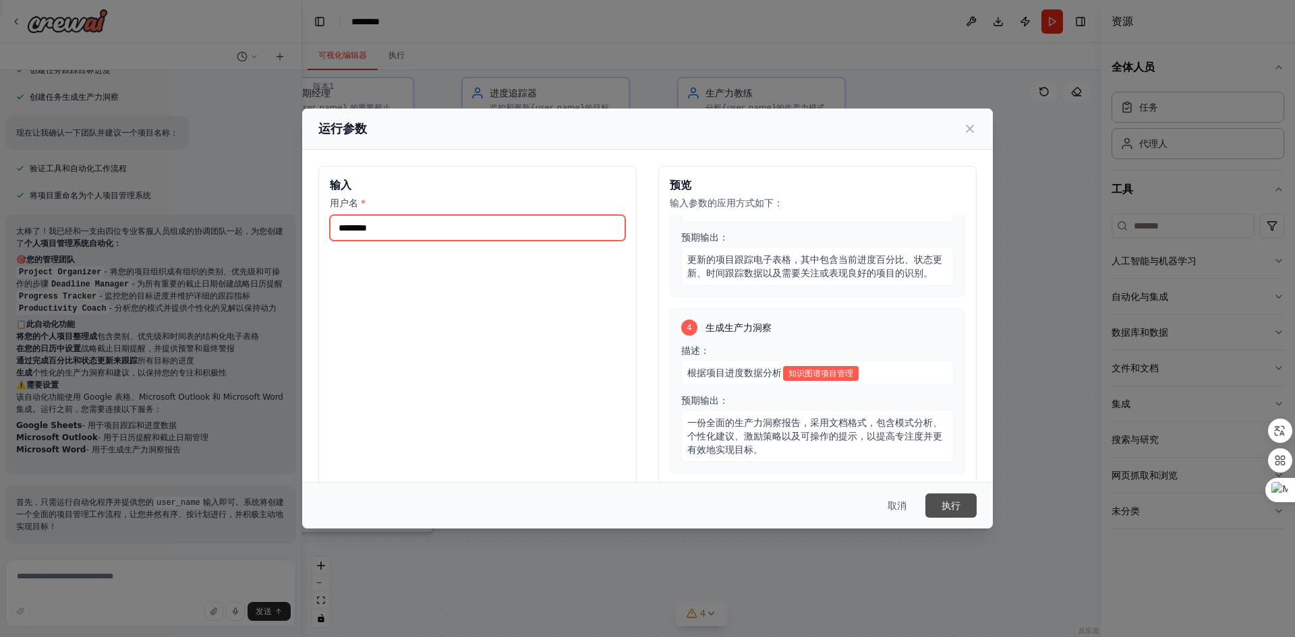
type input "********"
click at [964, 503] on button "执行" at bounding box center [950, 506] width 51 height 24
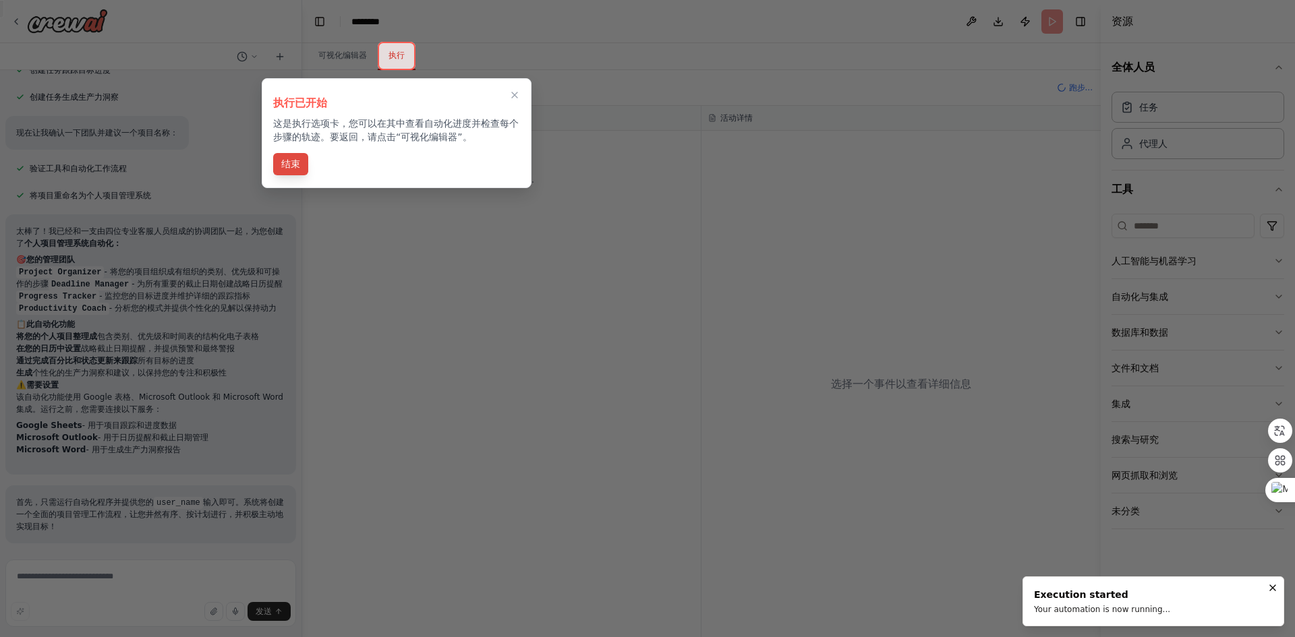
click at [288, 165] on font "结束" at bounding box center [290, 163] width 19 height 11
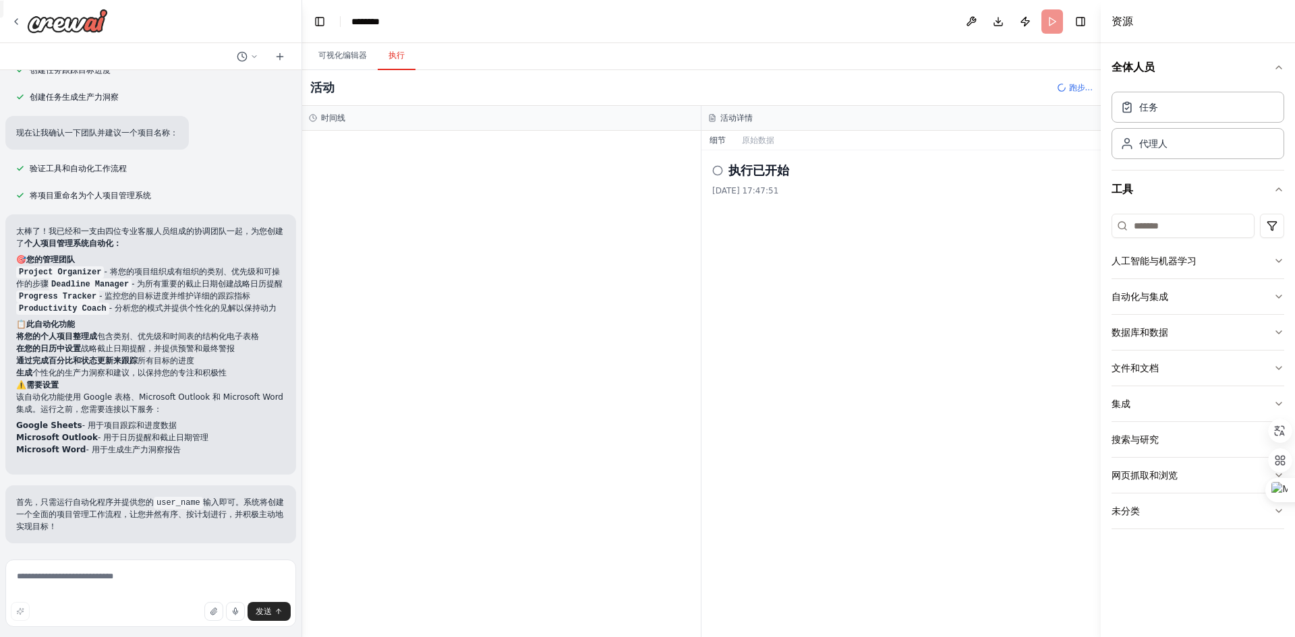
click at [399, 55] on font "执行" at bounding box center [396, 55] width 16 height 9
click at [1294, 260] on div "全体人员 任务 代理人 工具 人工智能与机器学习 自动化与集成 数据库和数据 文件和文档 集成 搜索与研究 网页抓取和浏览 未分类" at bounding box center [1198, 340] width 194 height 594
click at [1279, 258] on icon "button" at bounding box center [1278, 261] width 11 height 11
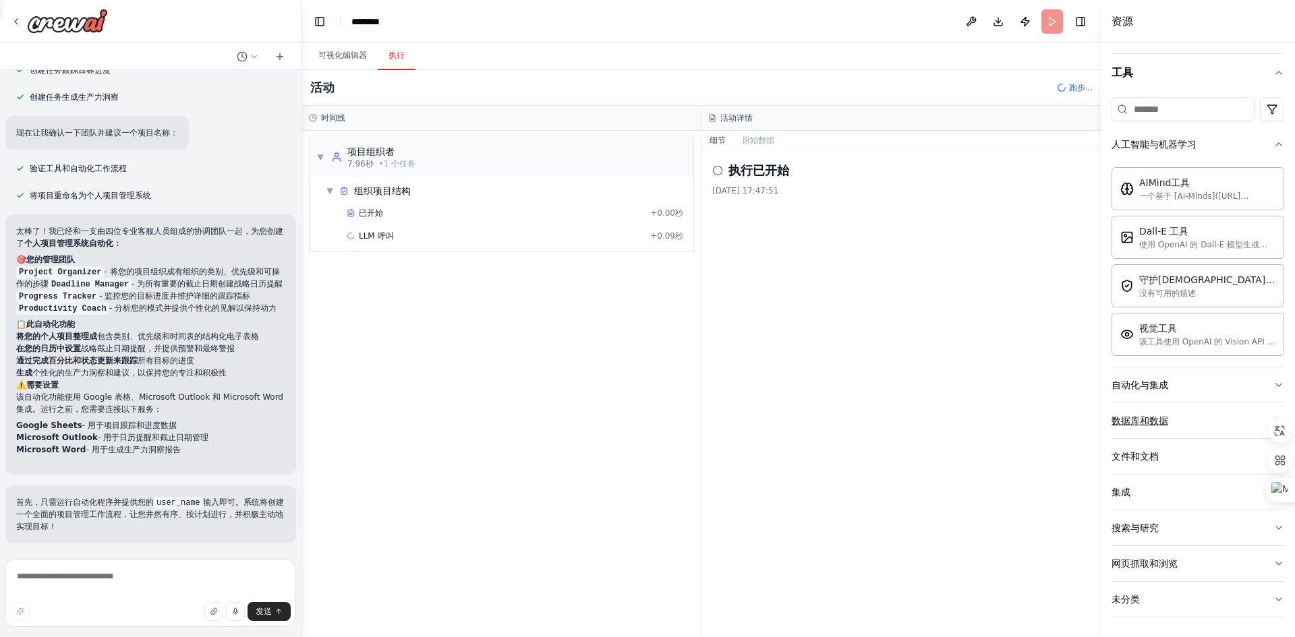
scroll to position [119, 0]
click at [1260, 376] on button "自动化与集成" at bounding box center [1197, 383] width 173 height 35
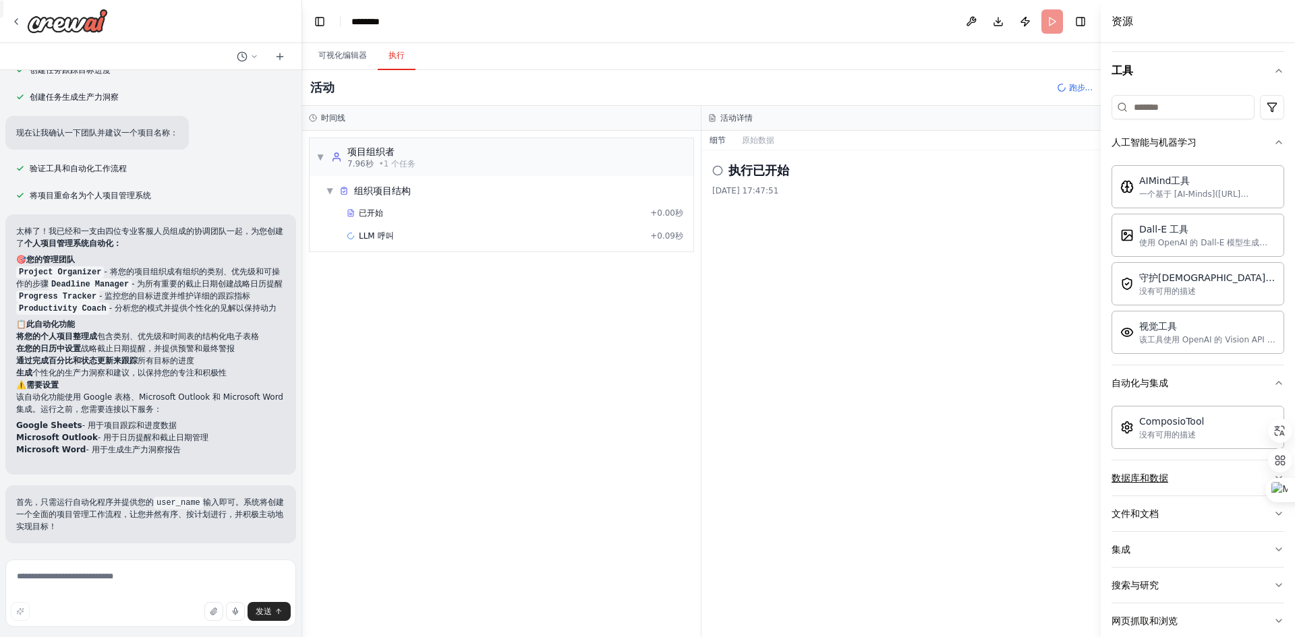
click at [1259, 478] on button "数据库和数据" at bounding box center [1197, 478] width 173 height 35
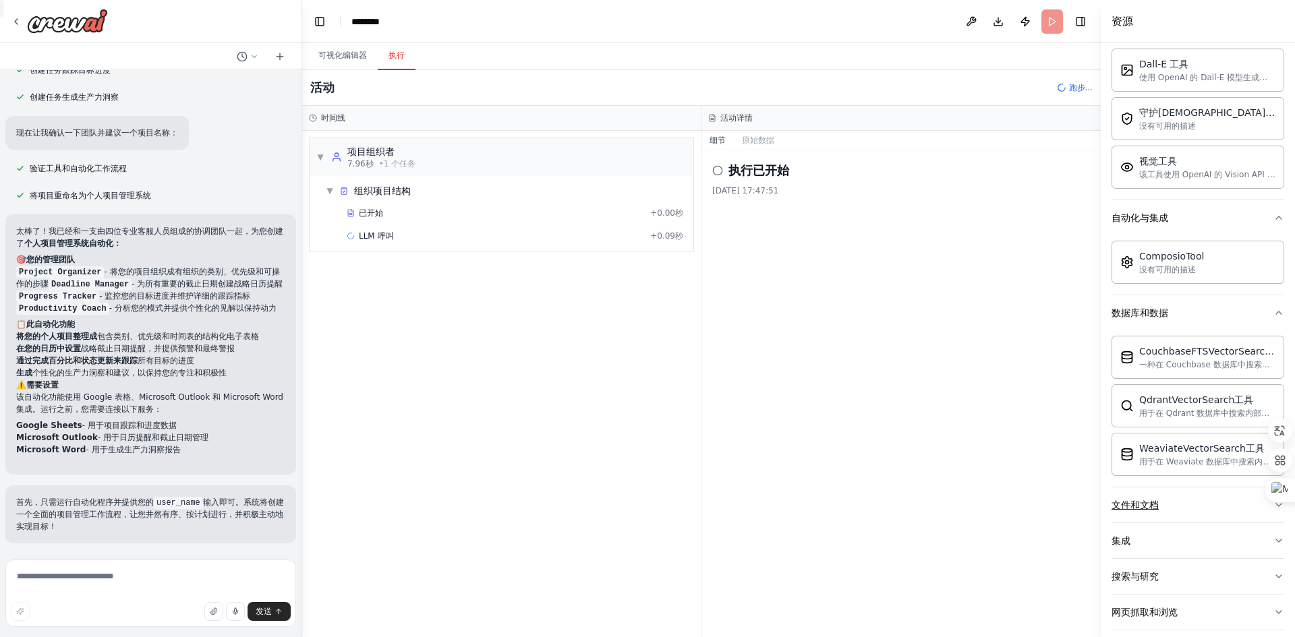
scroll to position [334, 0]
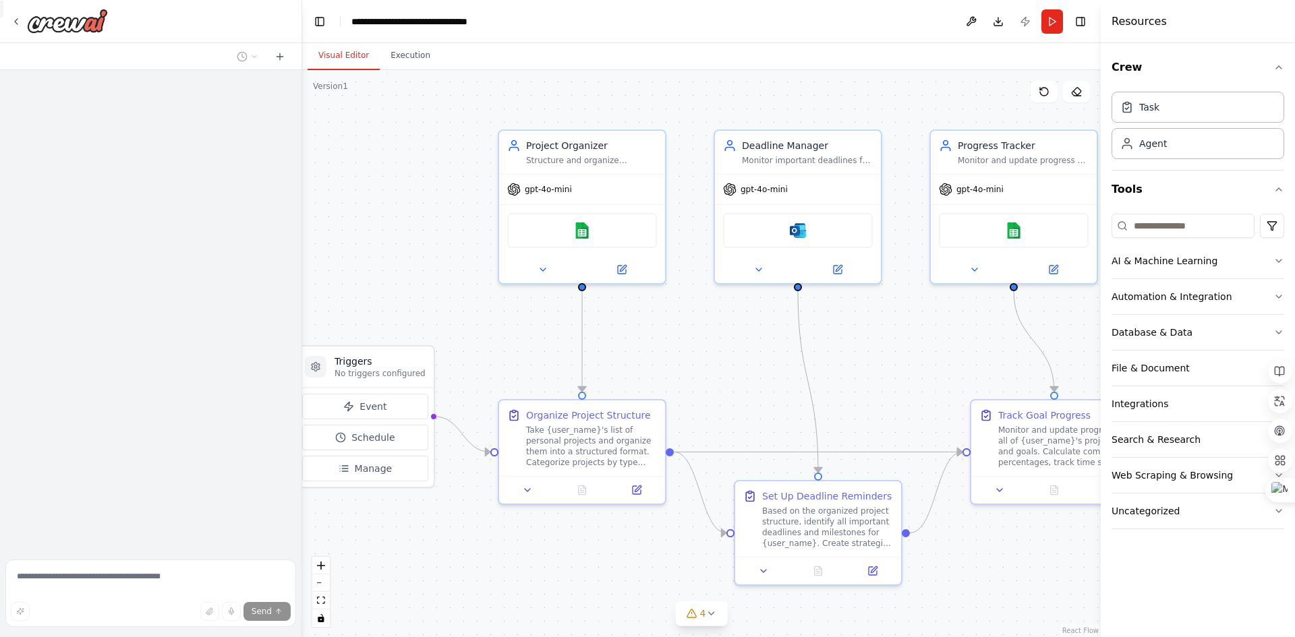
scroll to position [853, 0]
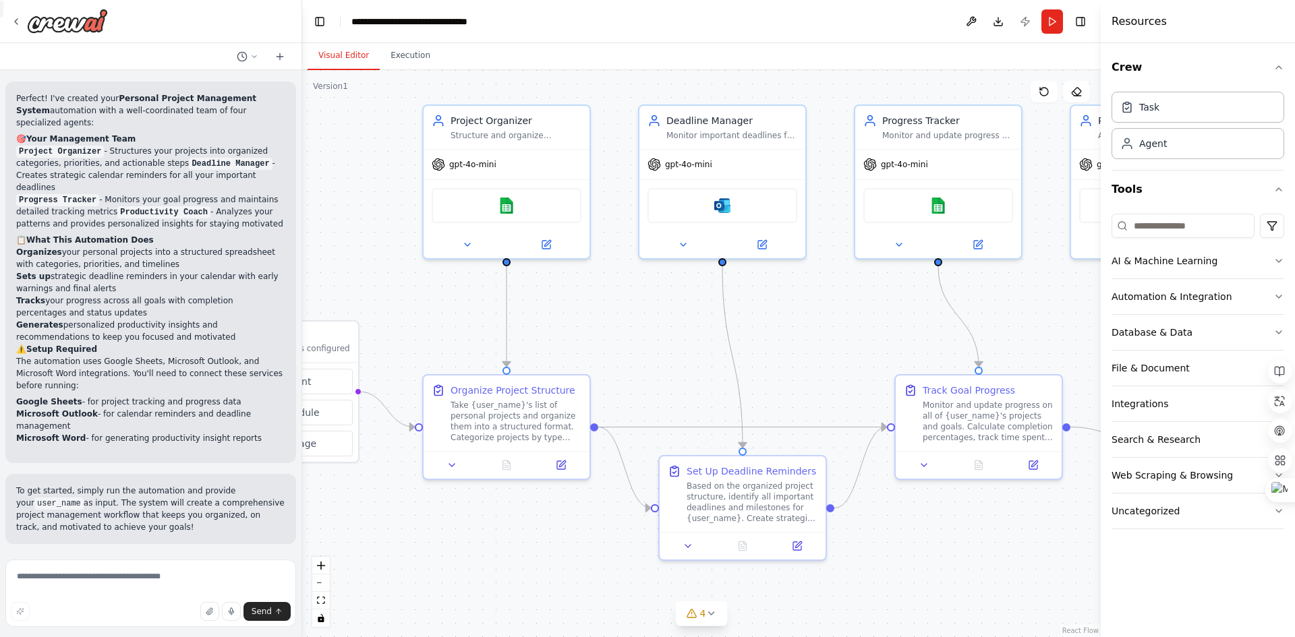
drag, startPoint x: 735, startPoint y: 347, endPoint x: 596, endPoint y: 268, distance: 159.8
click at [630, 312] on div ".deletable-edge-delete-btn { width: 20px; height: 20px; border: 0px solid #ffff…" at bounding box center [701, 353] width 798 height 567
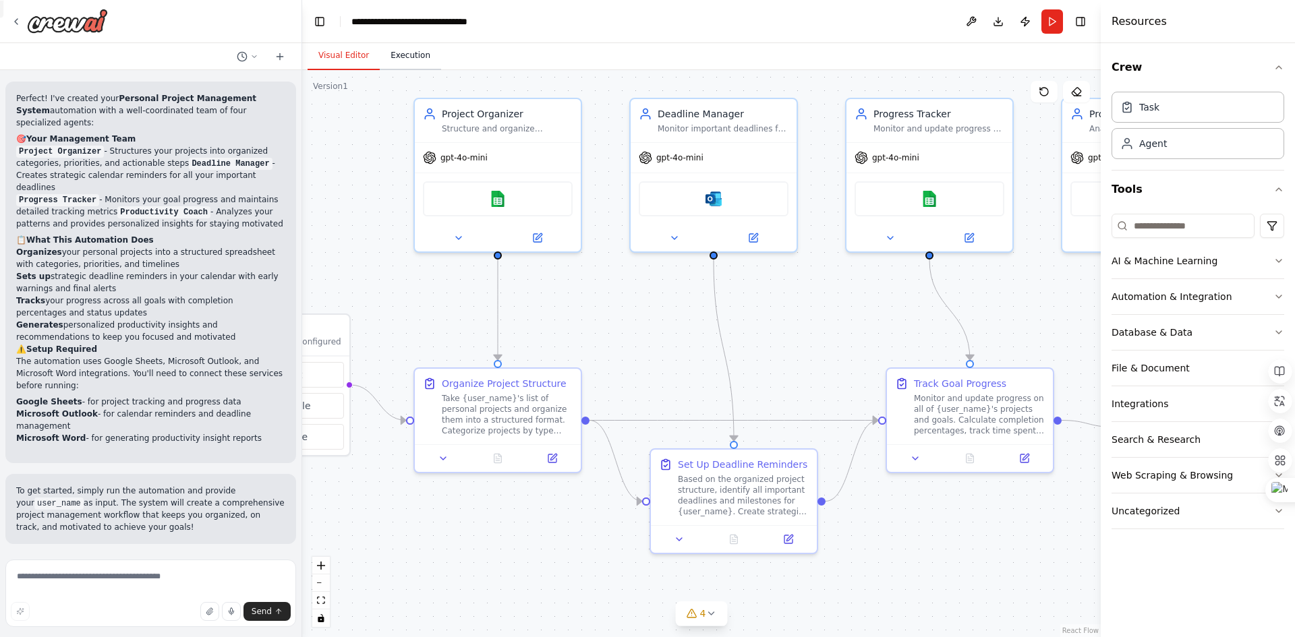
click at [419, 64] on button "Execution" at bounding box center [410, 56] width 61 height 28
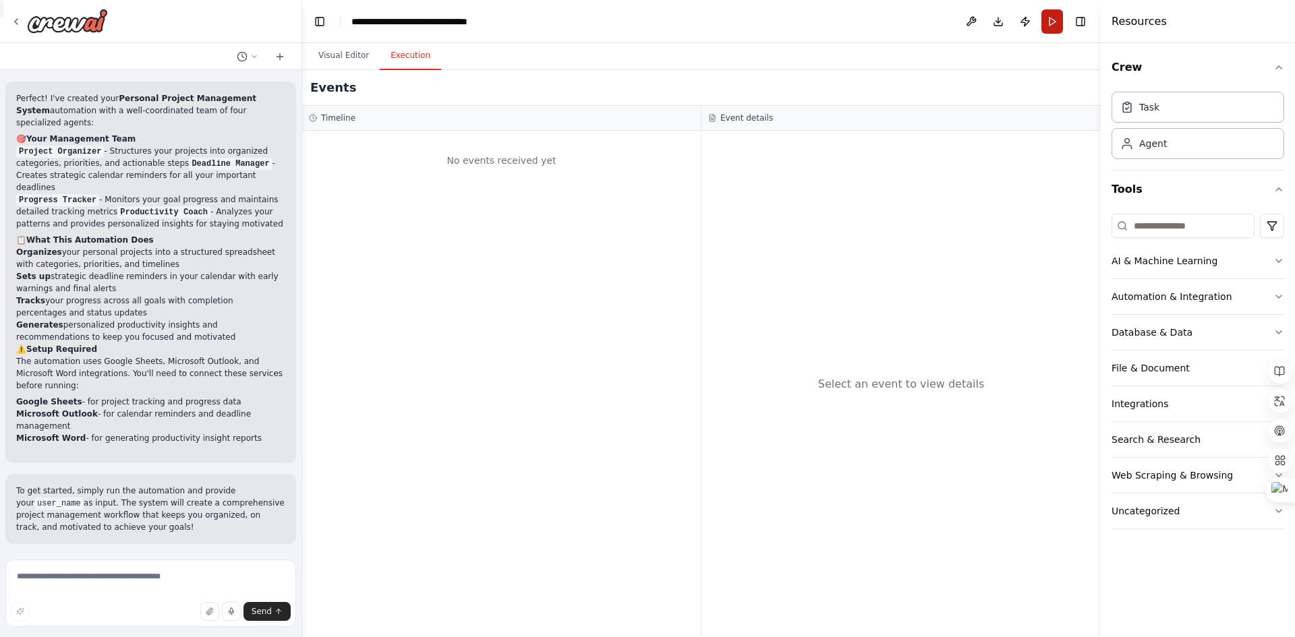
click at [1050, 20] on button "Run" at bounding box center [1052, 21] width 22 height 24
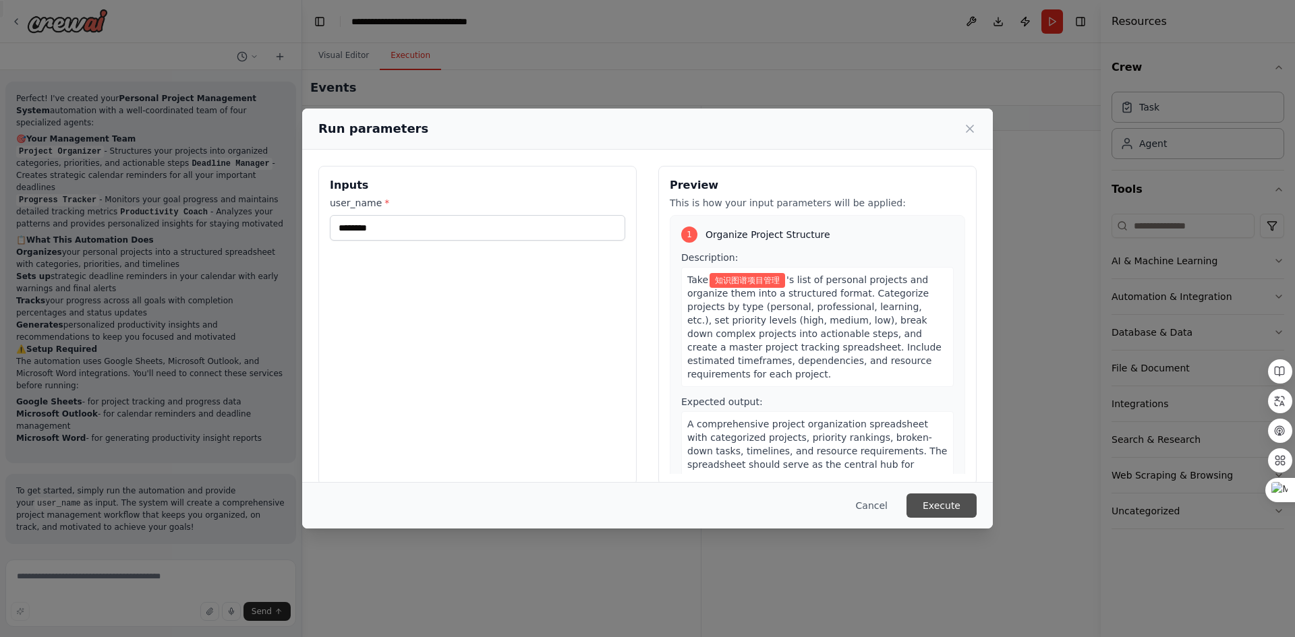
click at [958, 508] on button "Execute" at bounding box center [941, 506] width 70 height 24
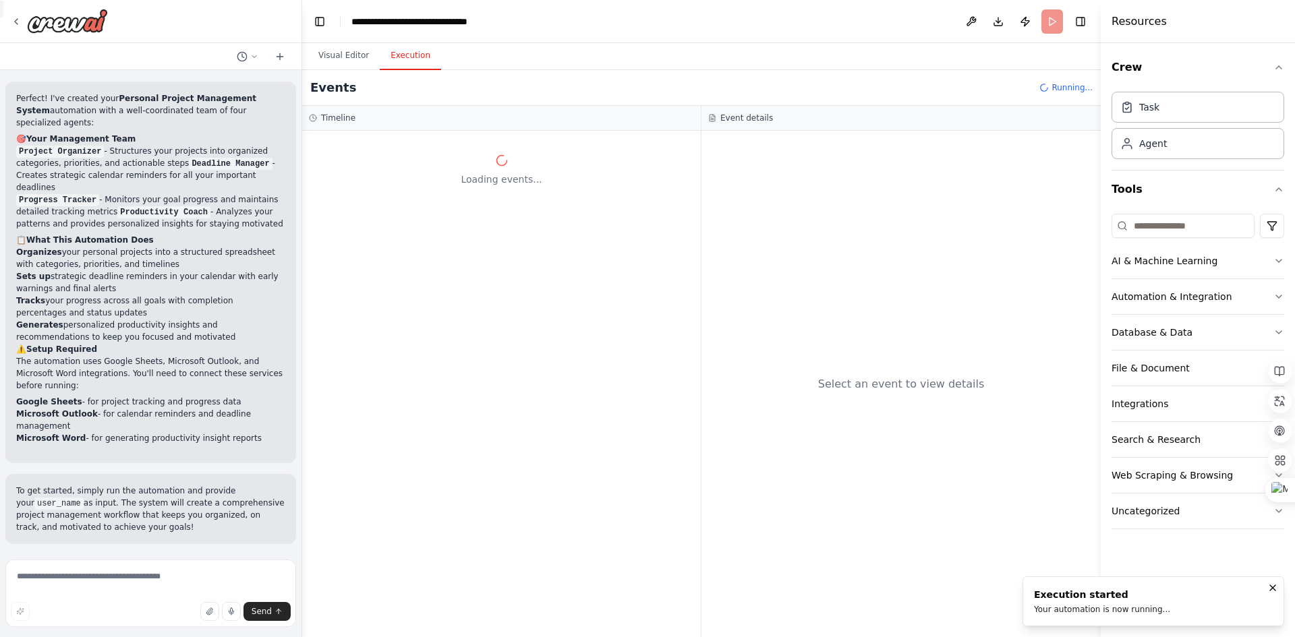
scroll to position [647, 0]
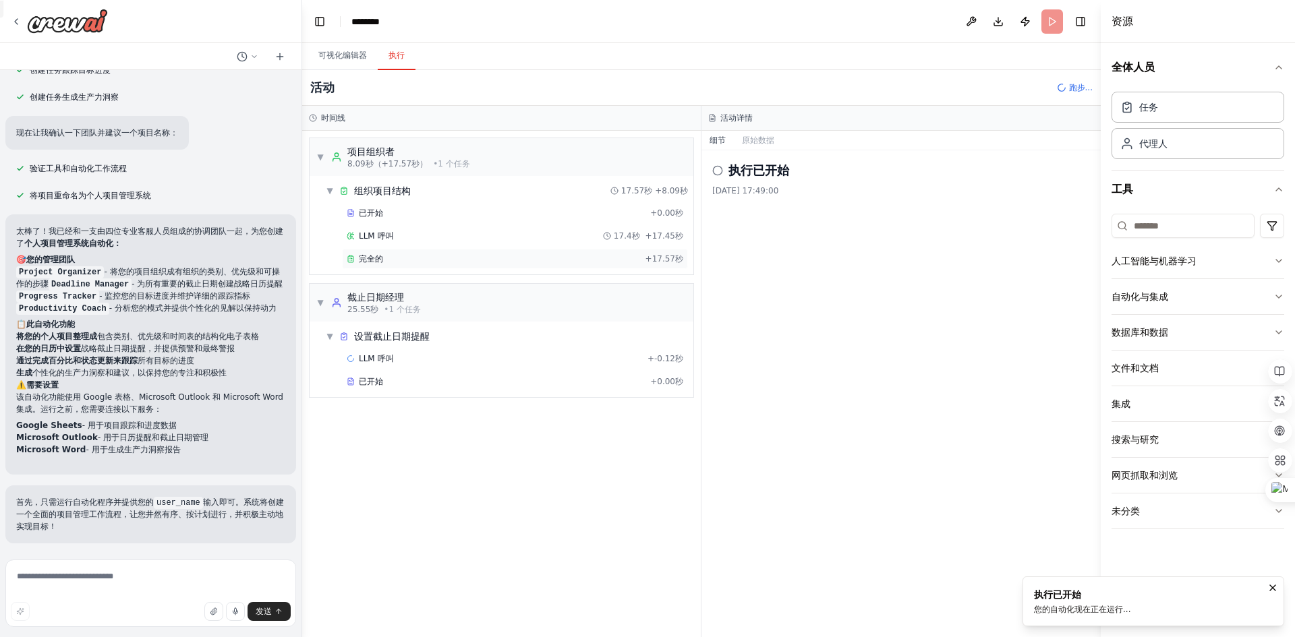
click at [591, 255] on div "完全的" at bounding box center [493, 259] width 293 height 11
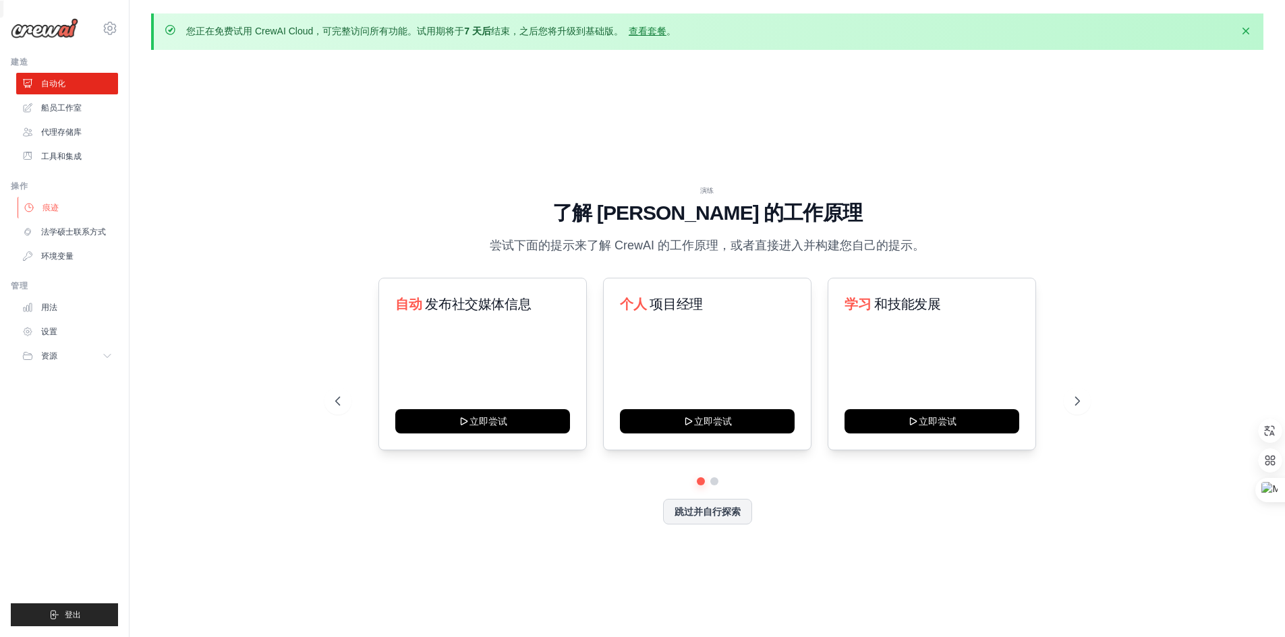
click at [42, 203] on font "痕迹" at bounding box center [50, 207] width 16 height 9
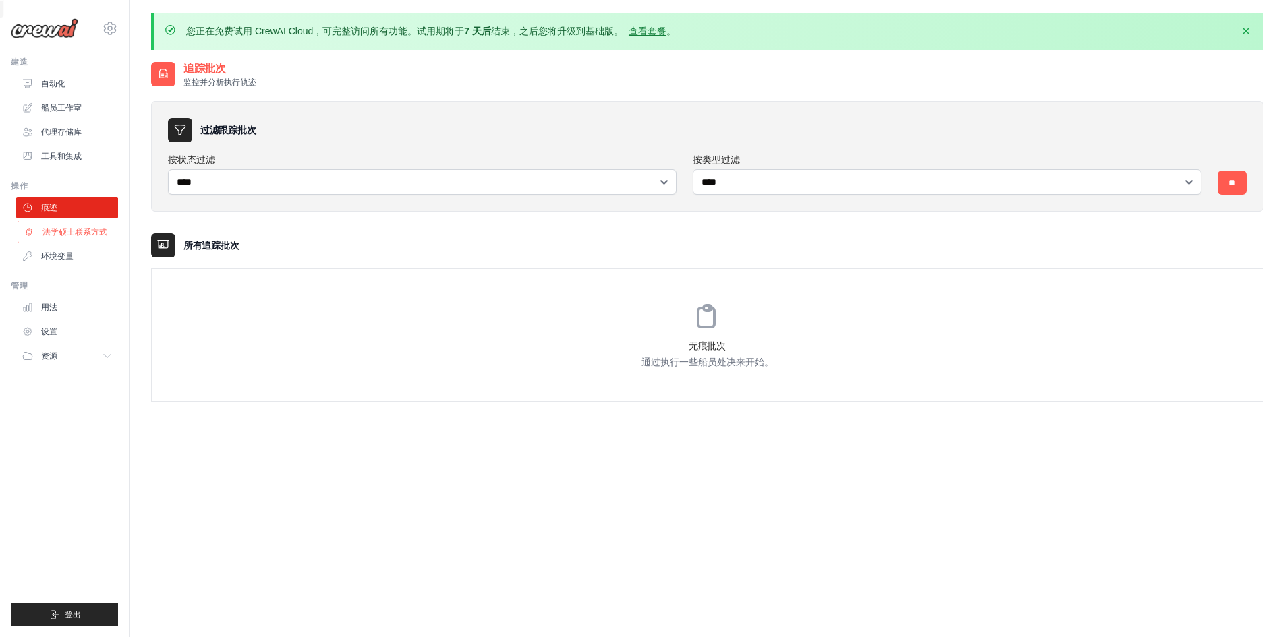
click at [67, 234] on font "法学硕士联系方式" at bounding box center [74, 231] width 65 height 9
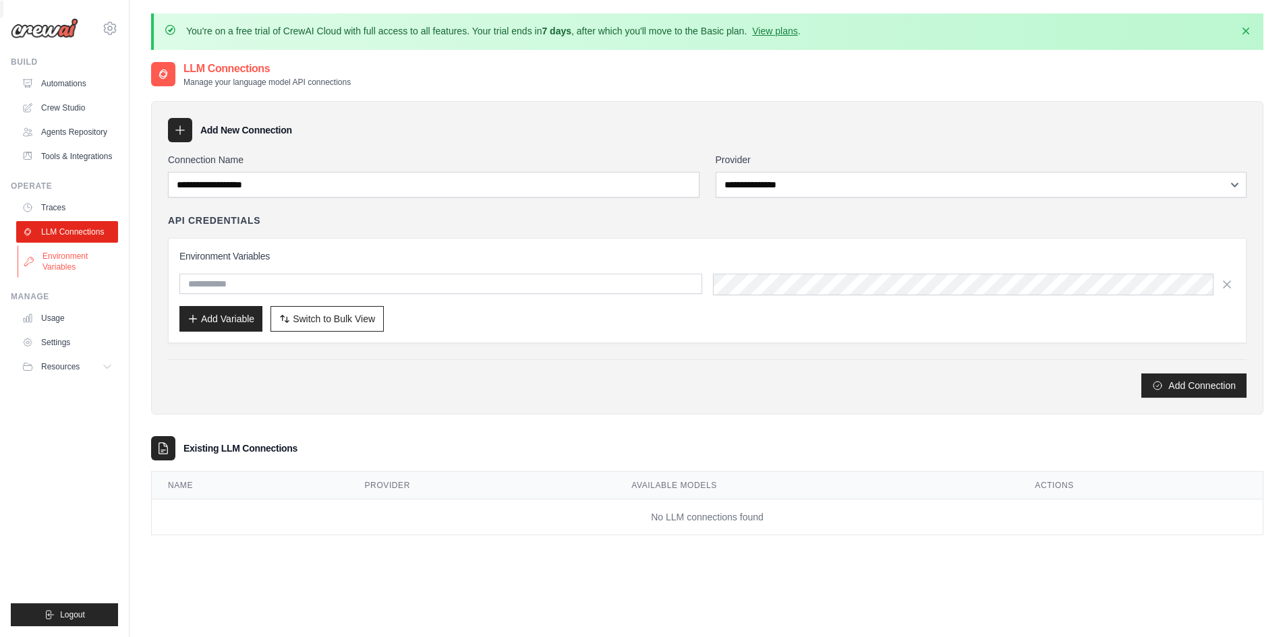
click at [67, 269] on link "Environment Variables" at bounding box center [69, 261] width 102 height 32
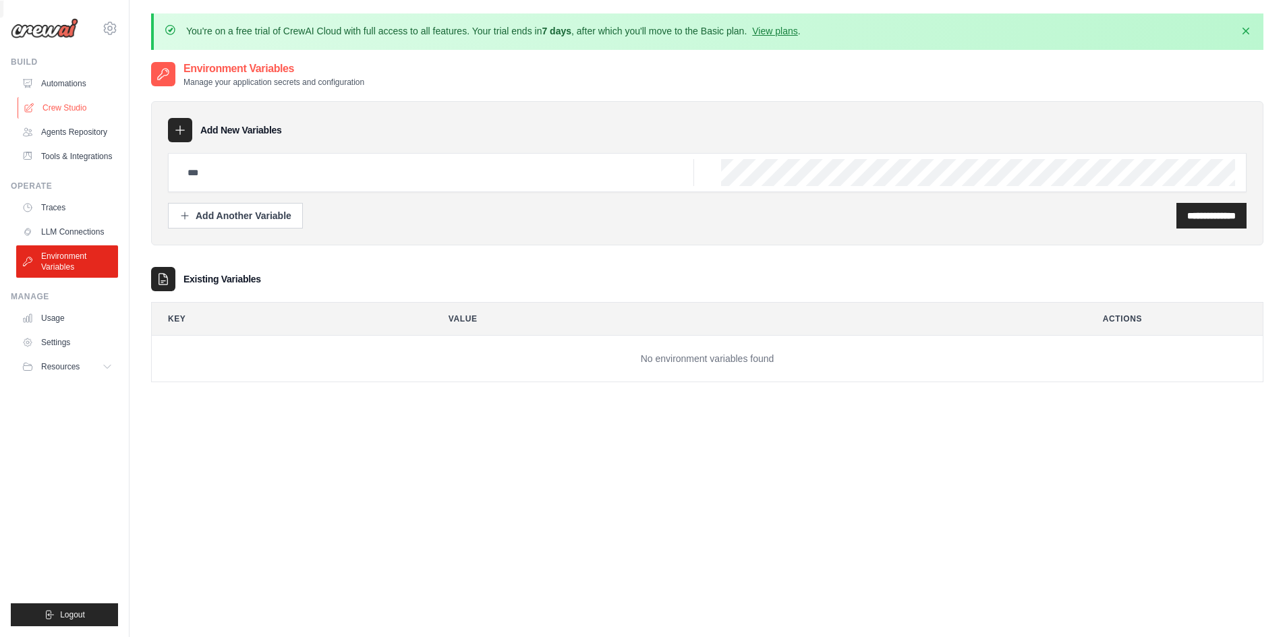
click at [74, 103] on link "Crew Studio" at bounding box center [69, 108] width 102 height 22
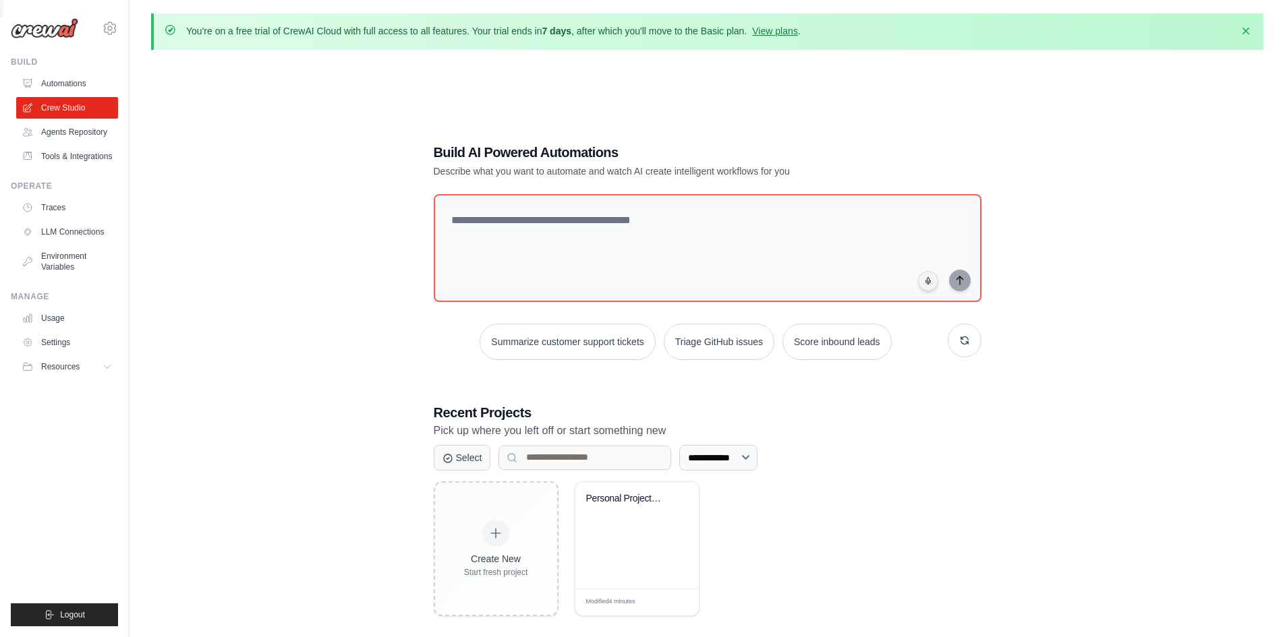
click at [80, 135] on link "Agents Repository" at bounding box center [67, 132] width 102 height 22
